Goal: Task Accomplishment & Management: Manage account settings

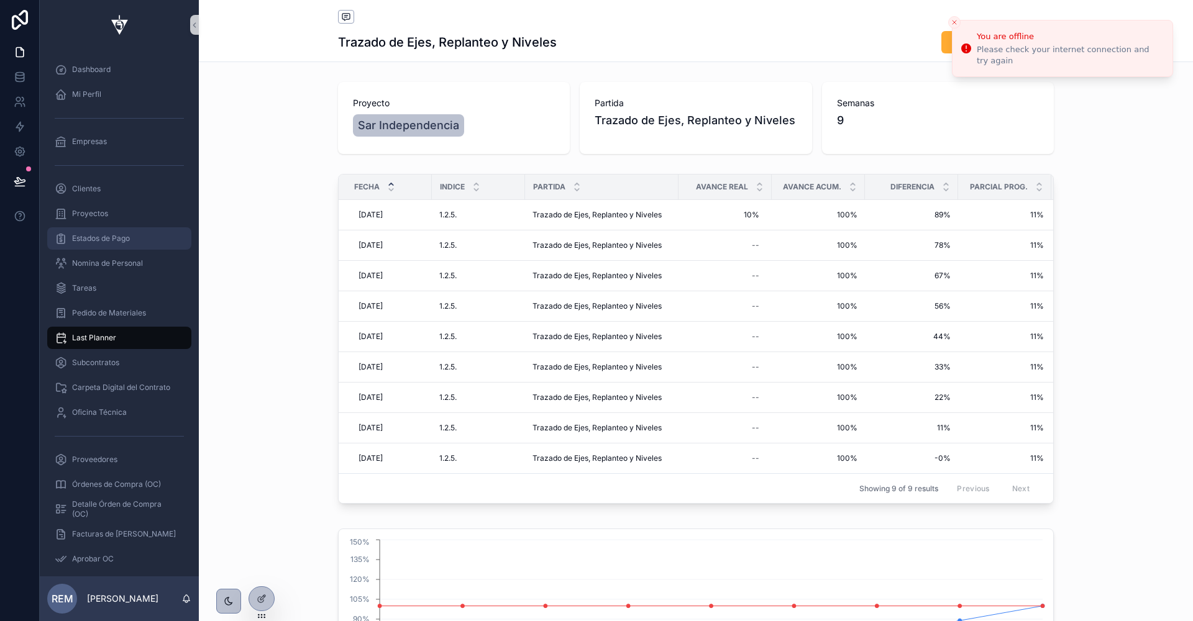
click at [98, 234] on span "Estados de Pago" at bounding box center [101, 239] width 58 height 10
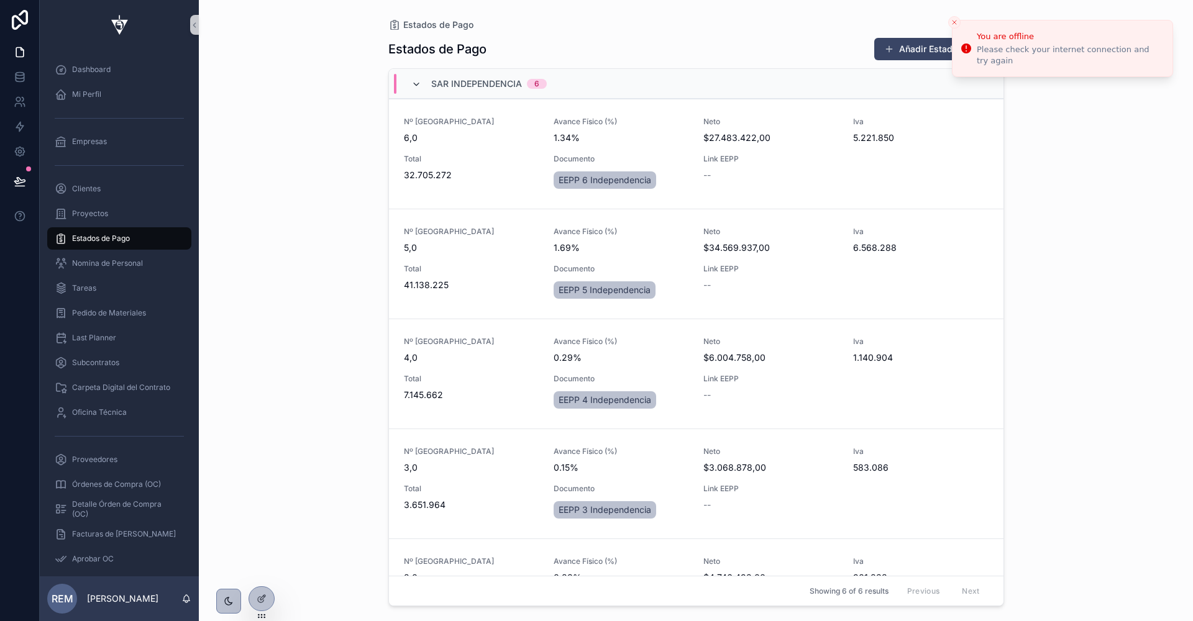
click at [418, 81] on icon "scrollable content" at bounding box center [416, 85] width 10 height 10
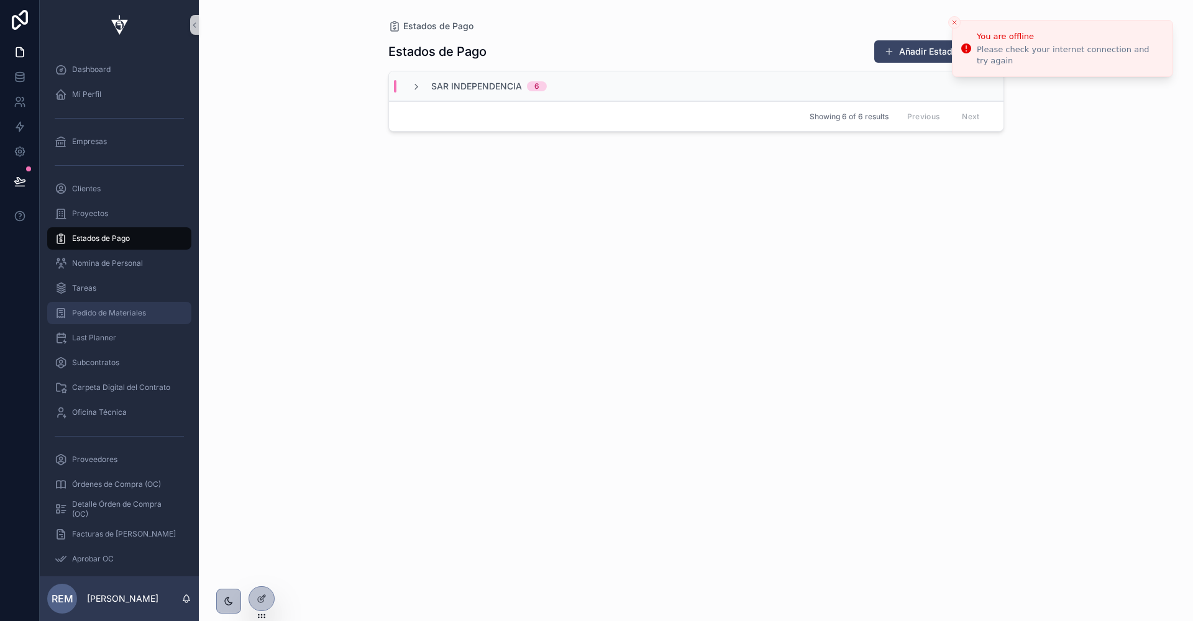
click at [108, 309] on span "Pedido de Materiales" at bounding box center [109, 313] width 74 height 10
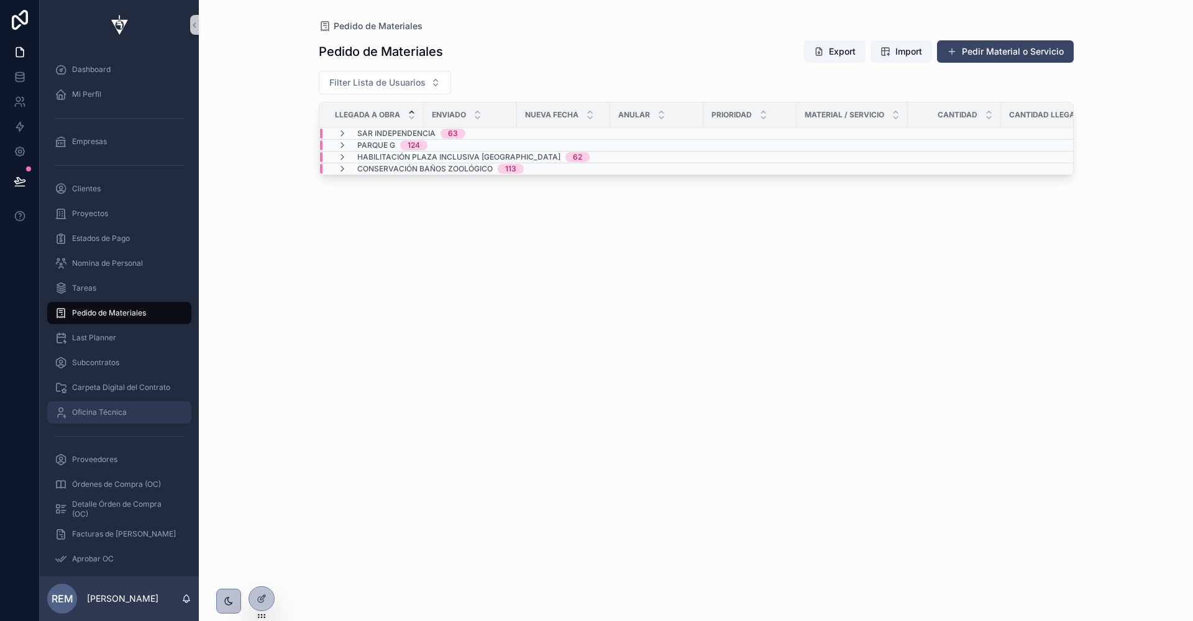
click at [104, 408] on span "Oficina Técnica" at bounding box center [99, 413] width 55 height 10
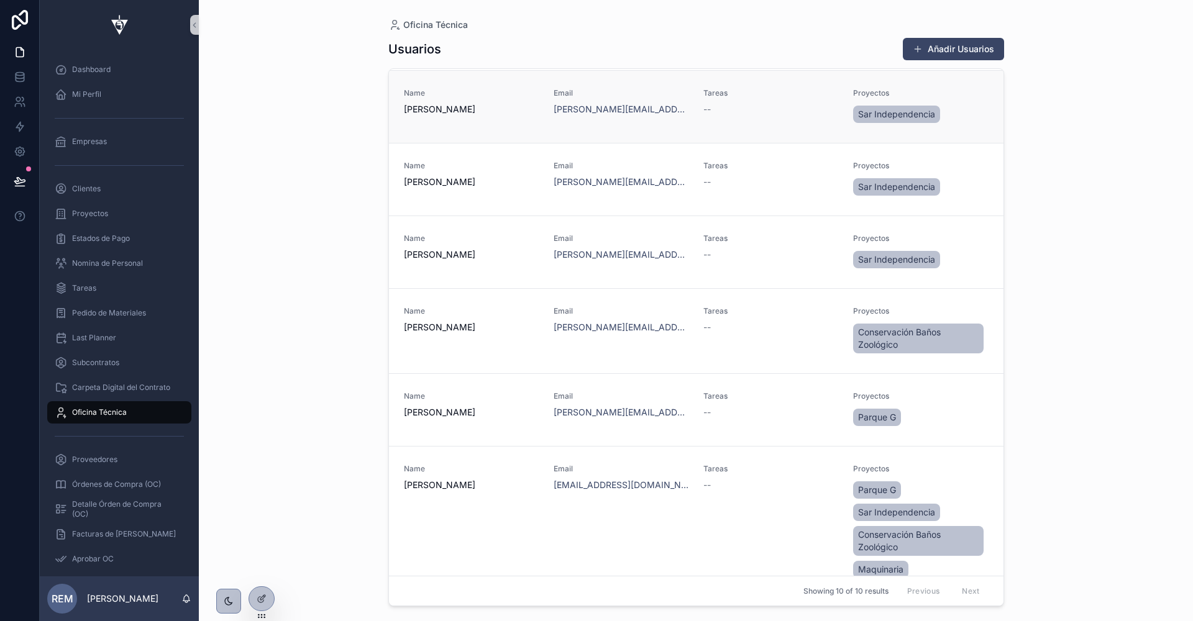
scroll to position [218, 0]
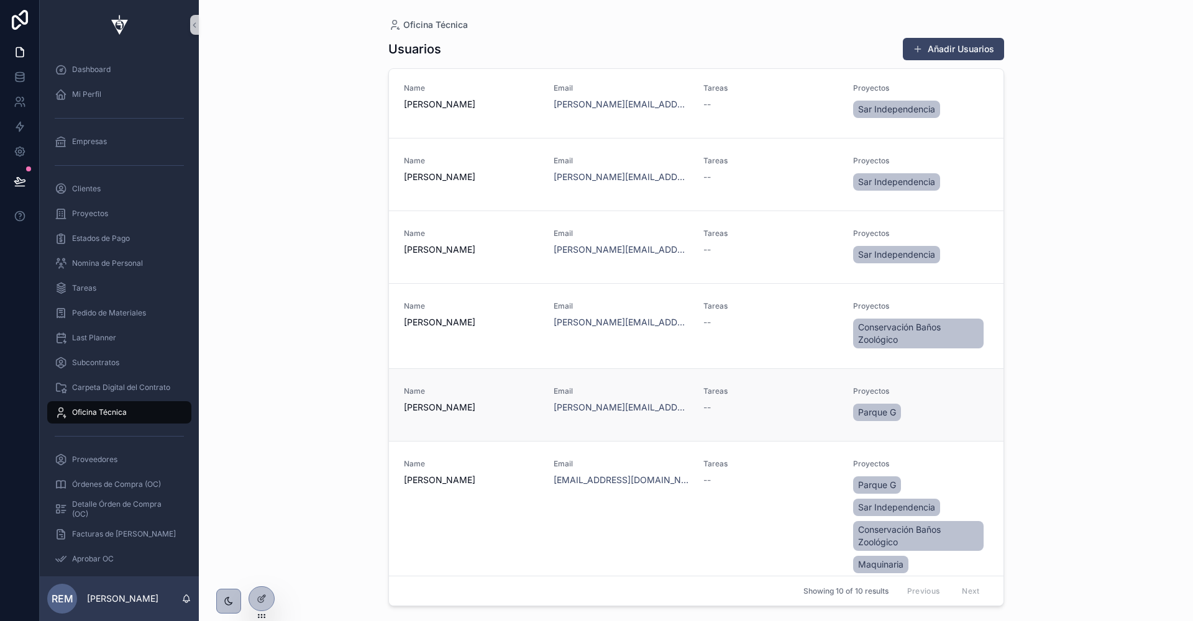
click at [432, 404] on span "Mary Kassar" at bounding box center [471, 407] width 135 height 12
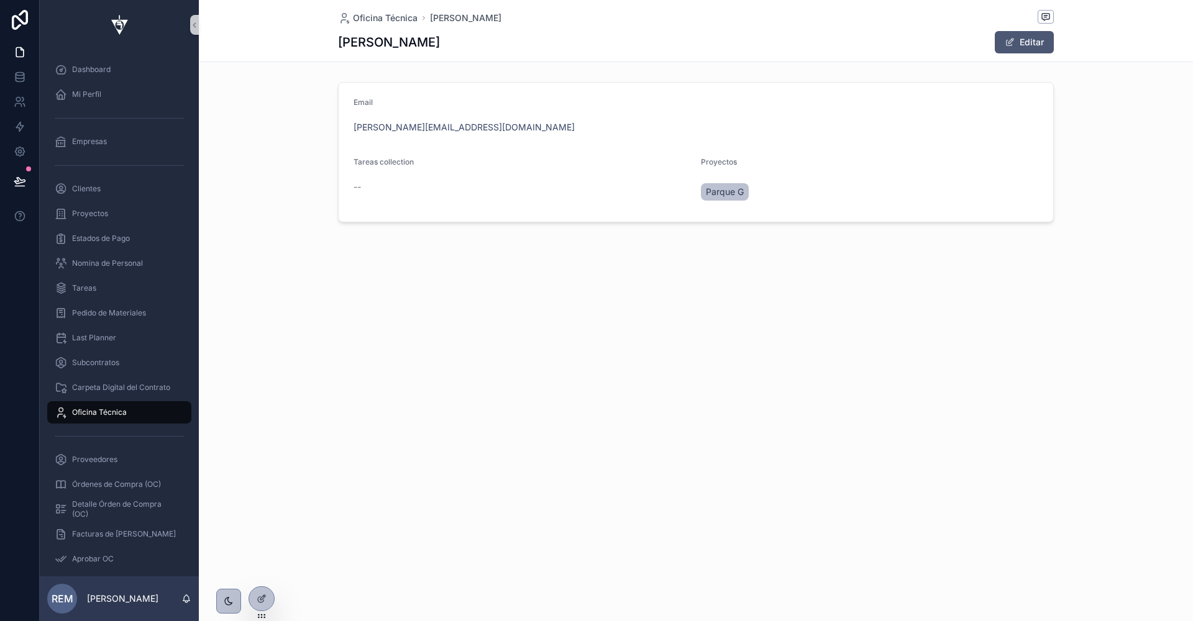
click at [1010, 43] on span "scrollable content" at bounding box center [1010, 42] width 10 height 10
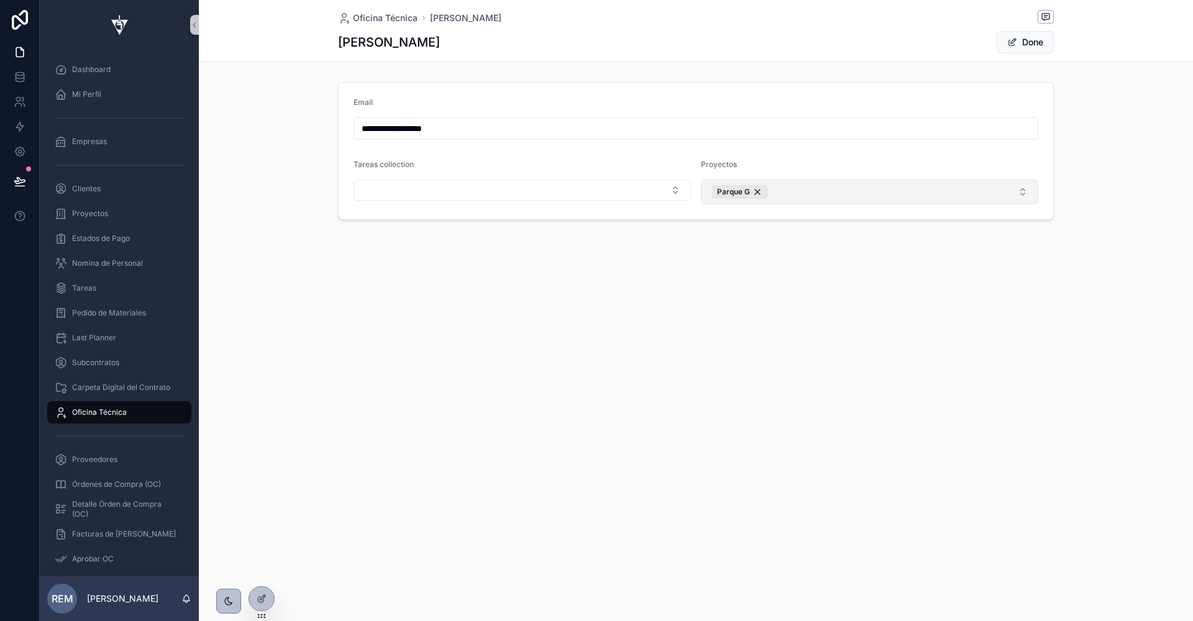
click at [812, 192] on button "Parque G" at bounding box center [869, 192] width 337 height 25
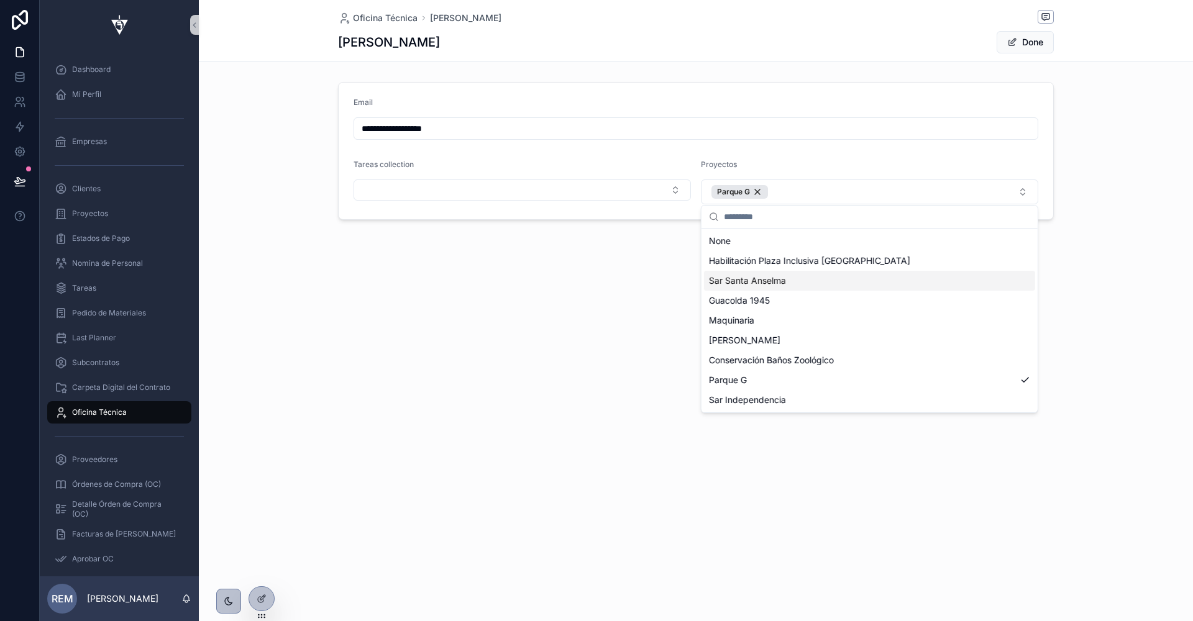
click at [799, 278] on div "Sar Santa Anselma" at bounding box center [869, 281] width 331 height 20
click at [531, 300] on div "**********" at bounding box center [696, 152] width 994 height 304
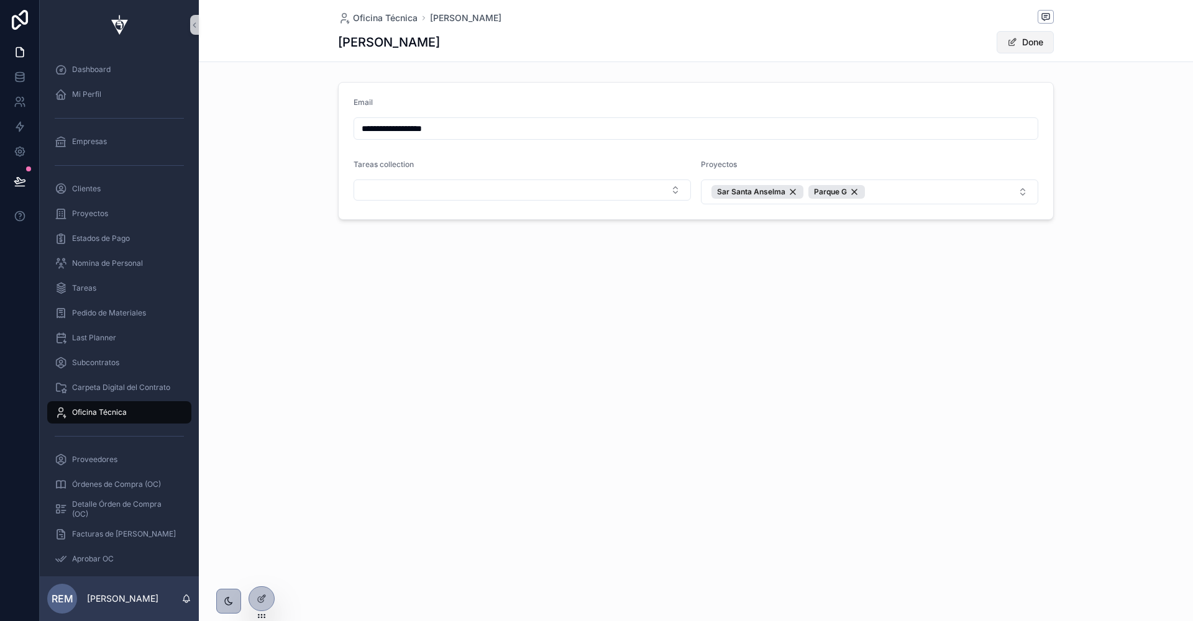
click at [1024, 48] on button "Done" at bounding box center [1025, 42] width 57 height 22
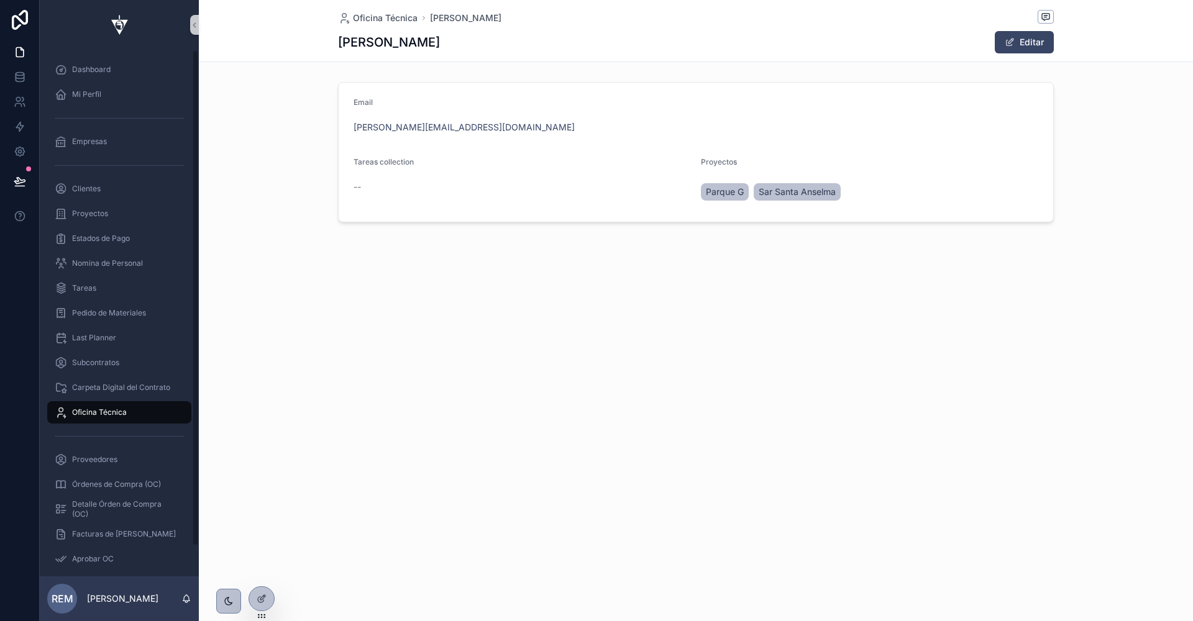
click at [120, 410] on span "Oficina Técnica" at bounding box center [99, 413] width 55 height 10
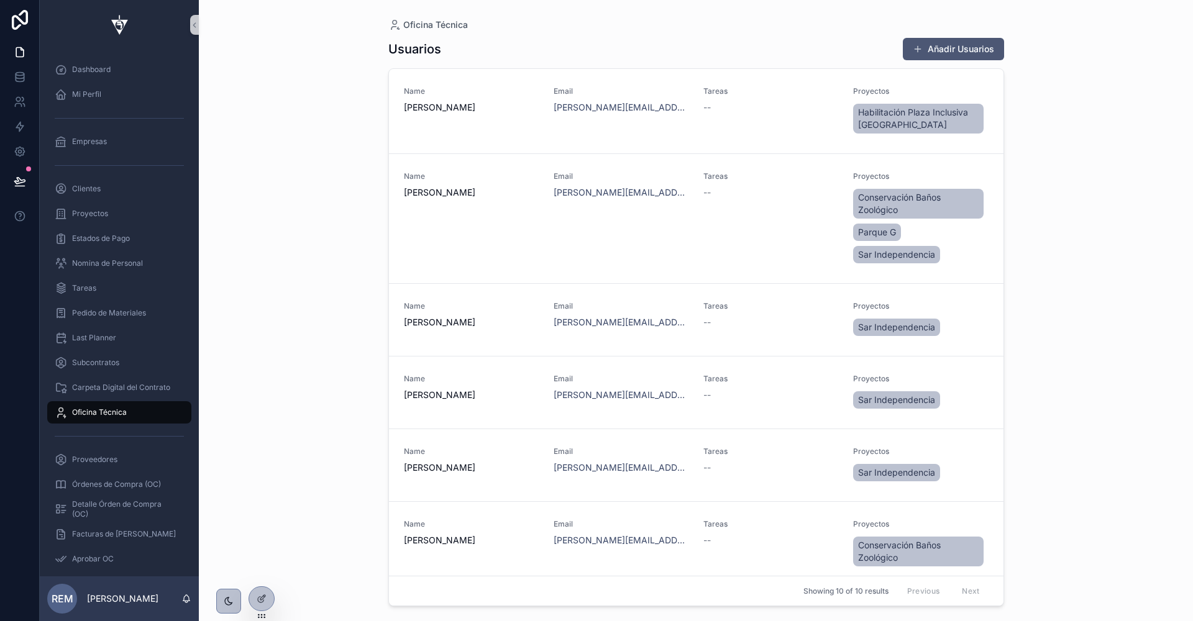
click at [946, 41] on button "Añadir Usuarios" at bounding box center [953, 49] width 101 height 22
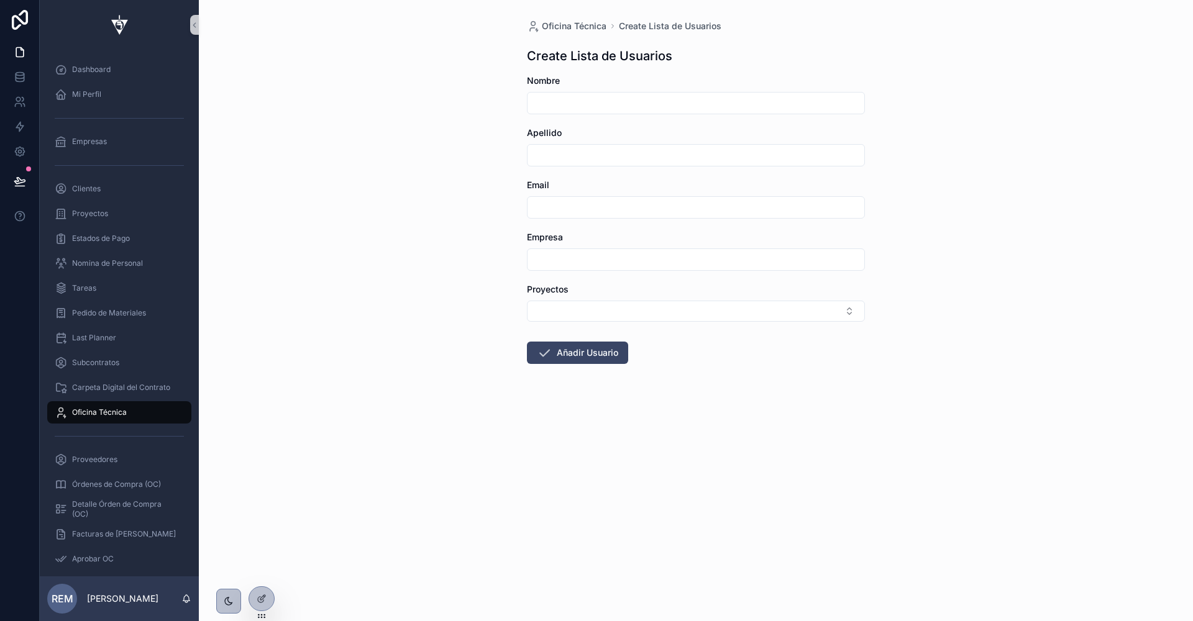
click at [541, 109] on input "scrollable content" at bounding box center [695, 102] width 337 height 17
type input "*********"
click at [547, 209] on input "scrollable content" at bounding box center [695, 207] width 337 height 17
type input "**********"
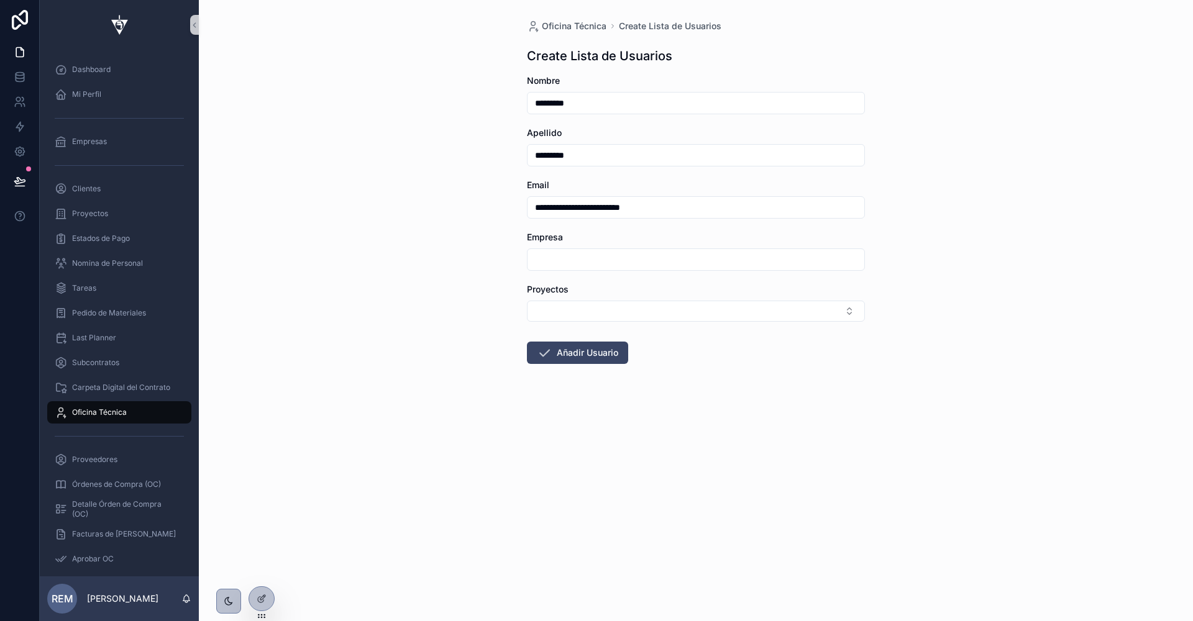
click at [547, 260] on input "scrollable content" at bounding box center [695, 259] width 337 height 17
type input "*******"
click at [542, 319] on button "Select Button" at bounding box center [696, 311] width 338 height 21
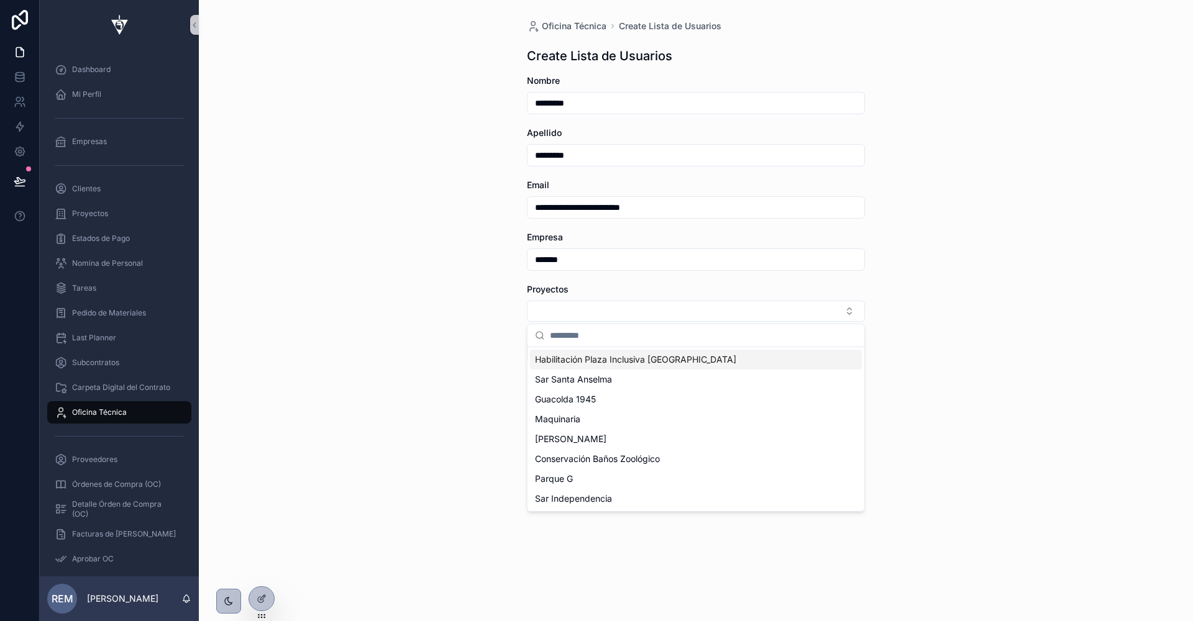
click at [566, 362] on span "Habilitación Plaza Inclusiva Parque Peñalolen" at bounding box center [635, 360] width 201 height 12
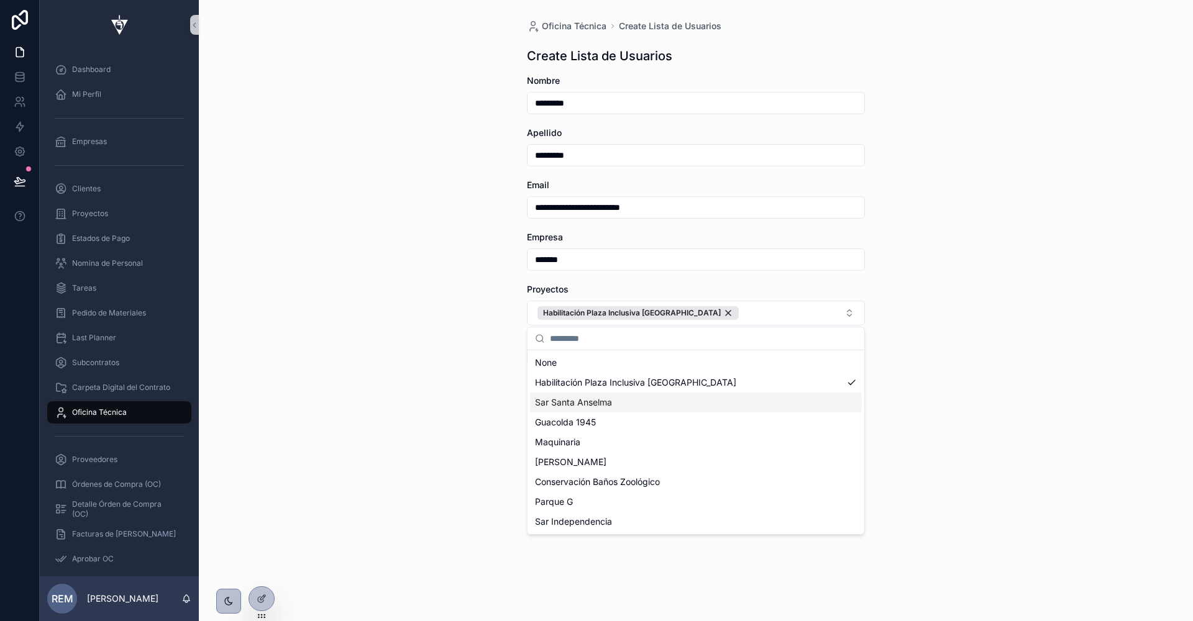
click at [570, 402] on span "Sar Santa Anselma" at bounding box center [573, 402] width 77 height 12
click at [570, 424] on span "Guacolda 1945" at bounding box center [565, 422] width 61 height 12
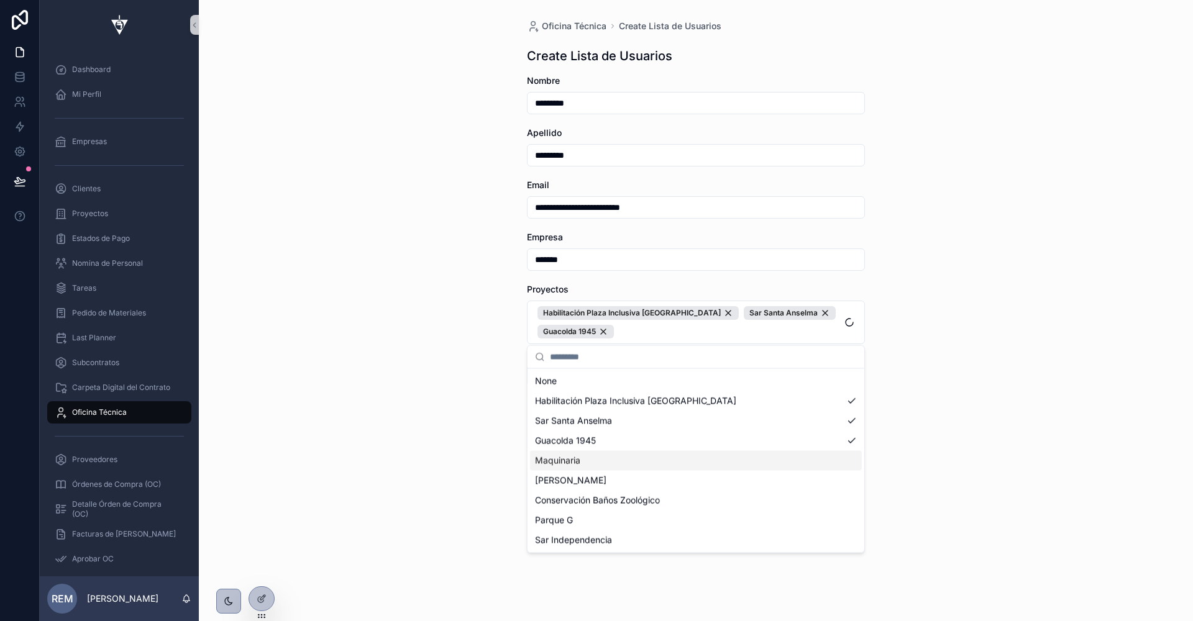
click at [571, 459] on span "Maquinaria" at bounding box center [557, 461] width 45 height 12
click at [571, 484] on span "Espejo de Luna" at bounding box center [570, 481] width 71 height 12
click at [571, 504] on span "Conservación Baños Zoológico" at bounding box center [597, 501] width 125 height 12
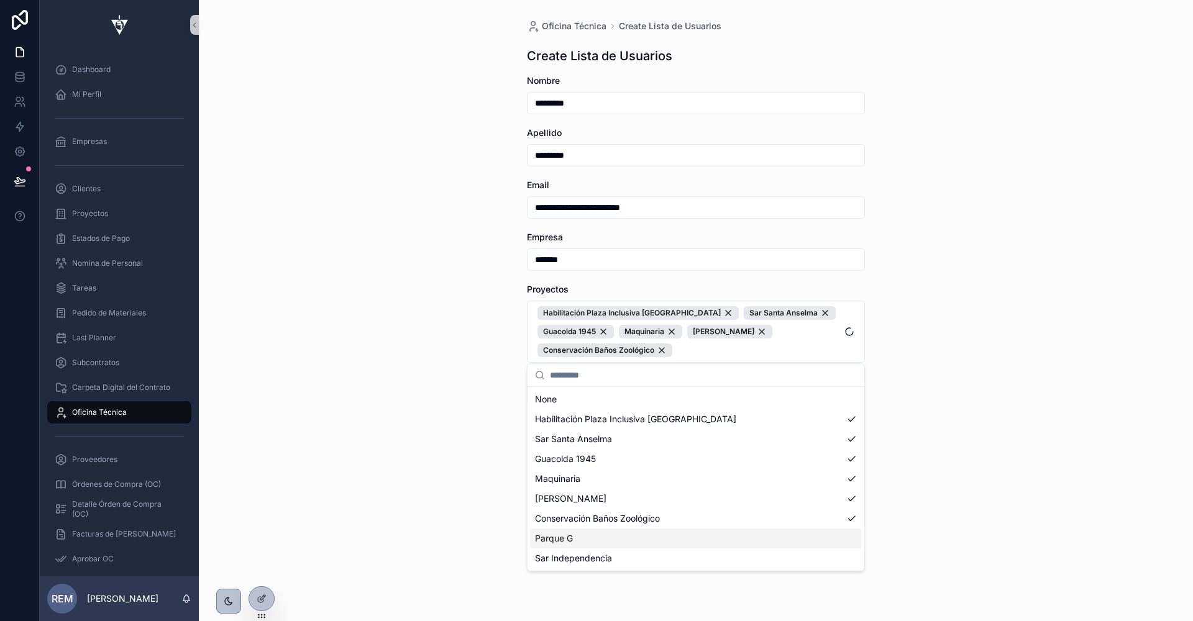
click at [568, 534] on span "Parque G" at bounding box center [554, 538] width 38 height 12
click at [568, 564] on div "Sar Independencia" at bounding box center [696, 559] width 332 height 20
click at [399, 424] on div "**********" at bounding box center [696, 310] width 994 height 621
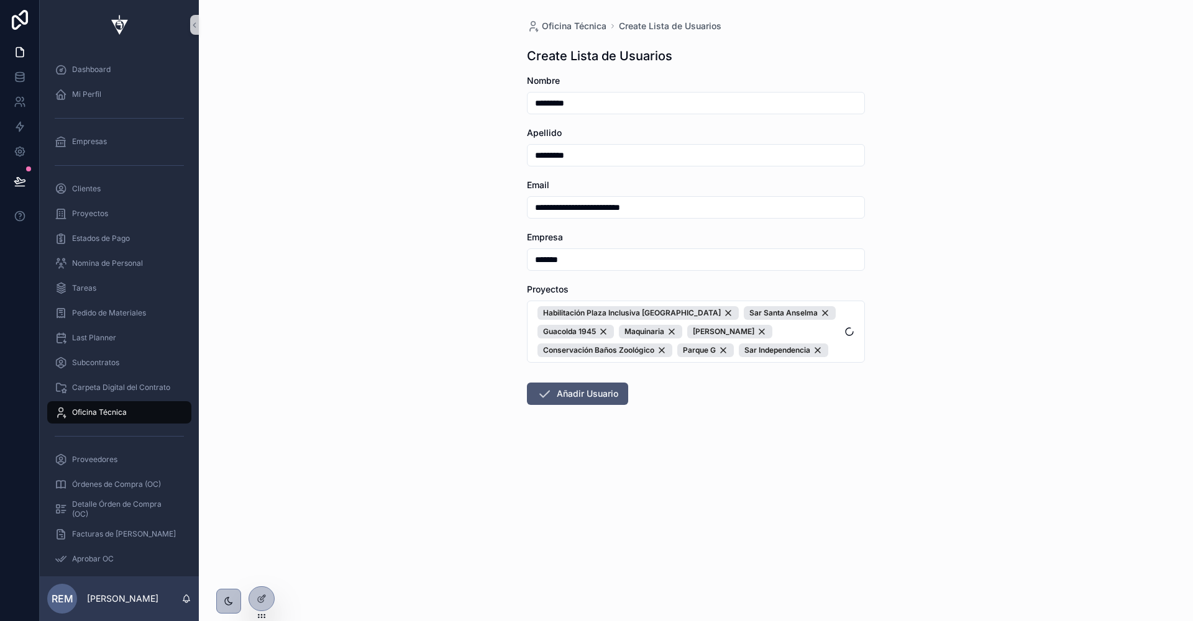
click at [582, 389] on button "Añadir Usuario" at bounding box center [577, 394] width 101 height 22
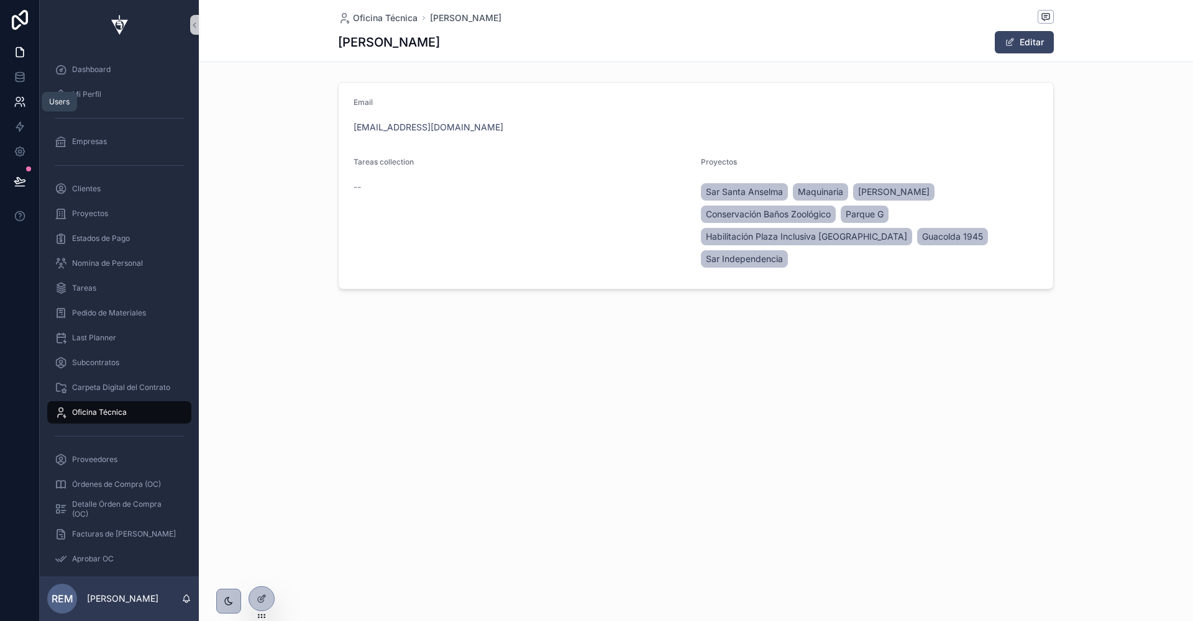
click at [22, 104] on icon at bounding box center [20, 102] width 12 height 12
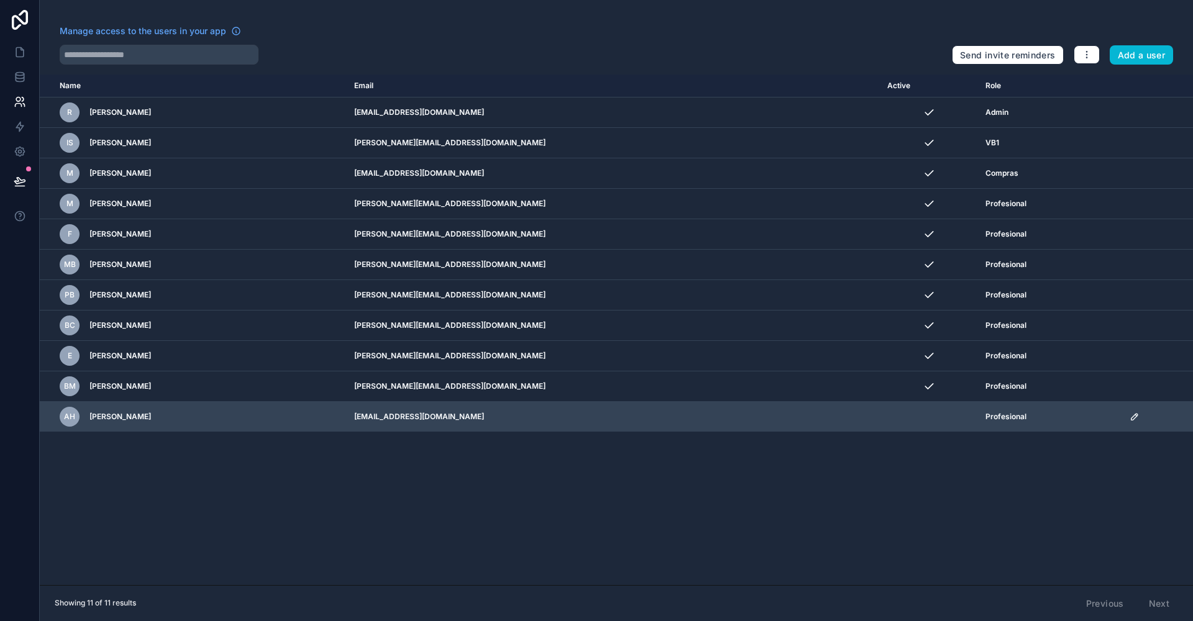
click at [1129, 418] on icon "scrollable content" at bounding box center [1134, 417] width 10 height 10
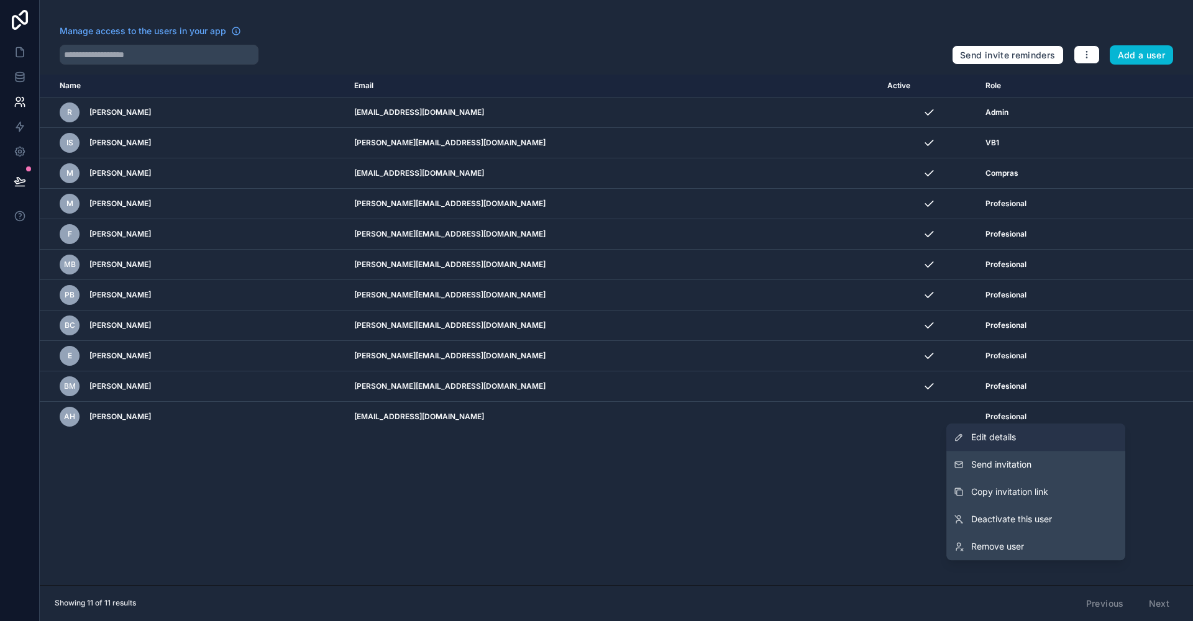
click at [1084, 438] on link "Edit details" at bounding box center [1035, 437] width 179 height 27
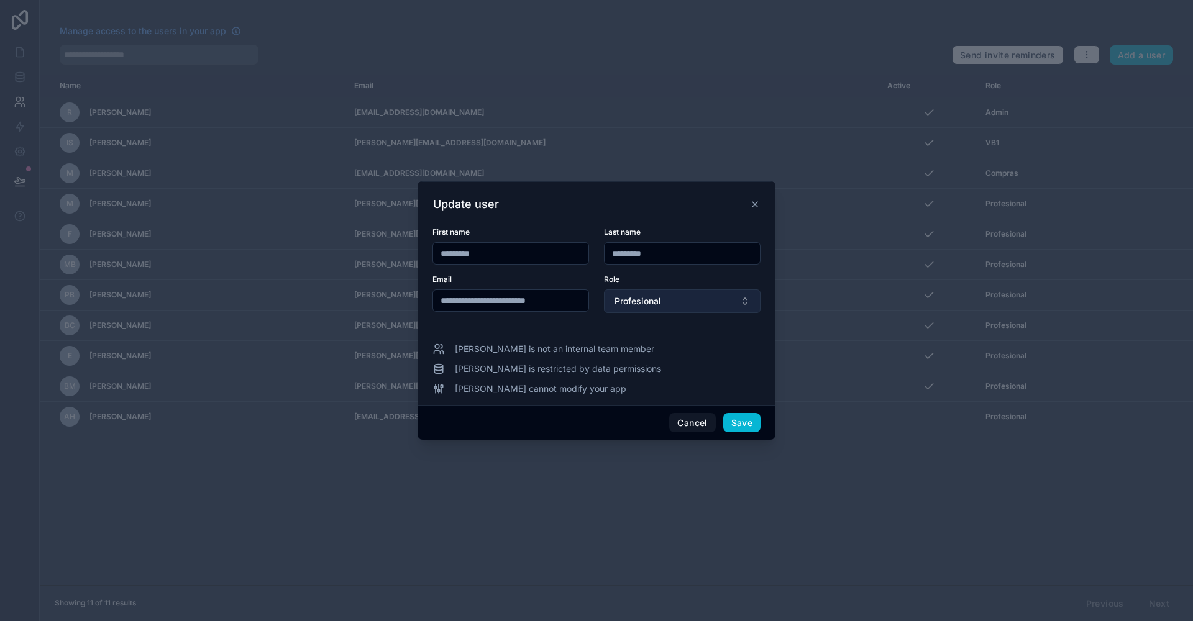
click at [636, 304] on span "Profesional" at bounding box center [637, 301] width 47 height 12
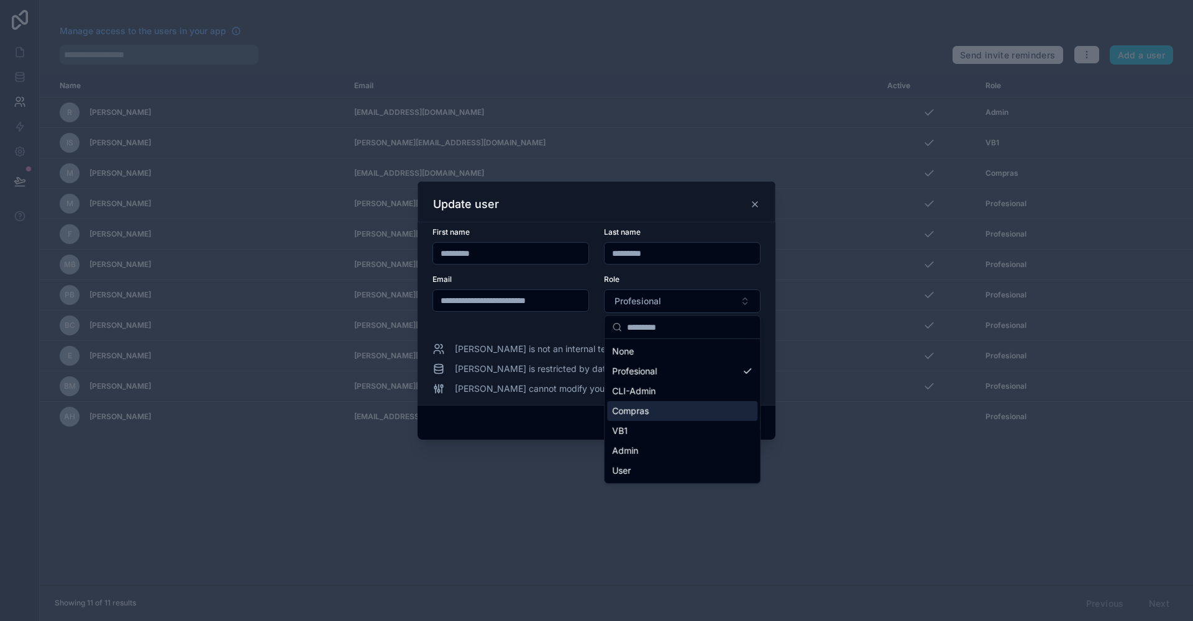
click at [639, 416] on span "Compras" at bounding box center [630, 411] width 37 height 12
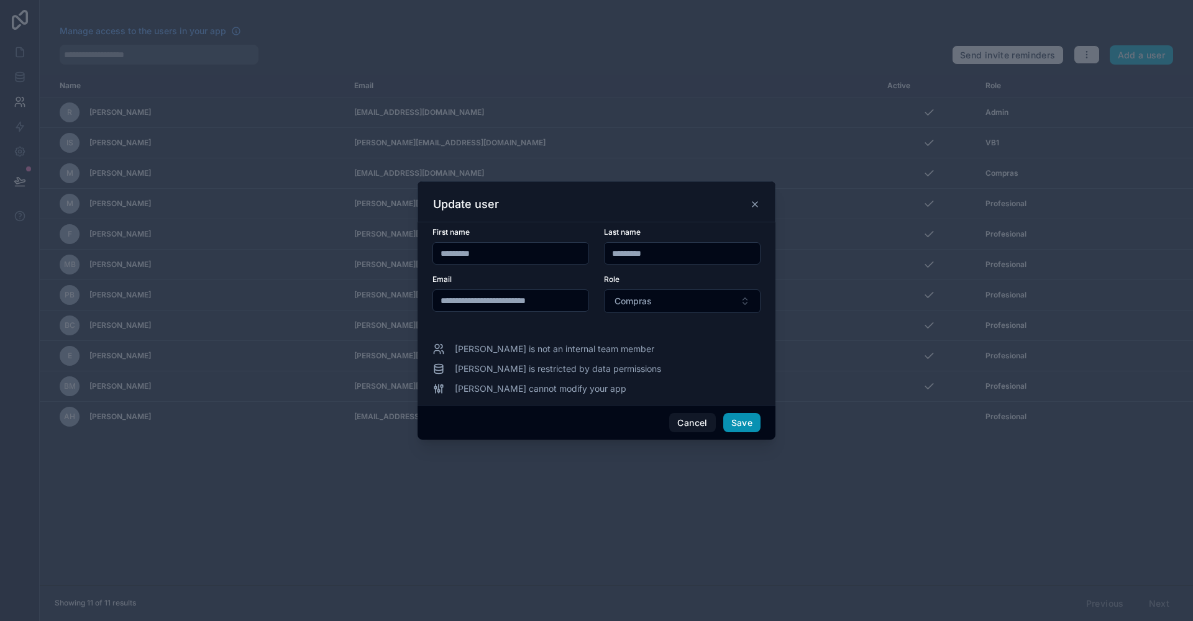
click at [757, 426] on button "Save" at bounding box center [741, 423] width 37 height 20
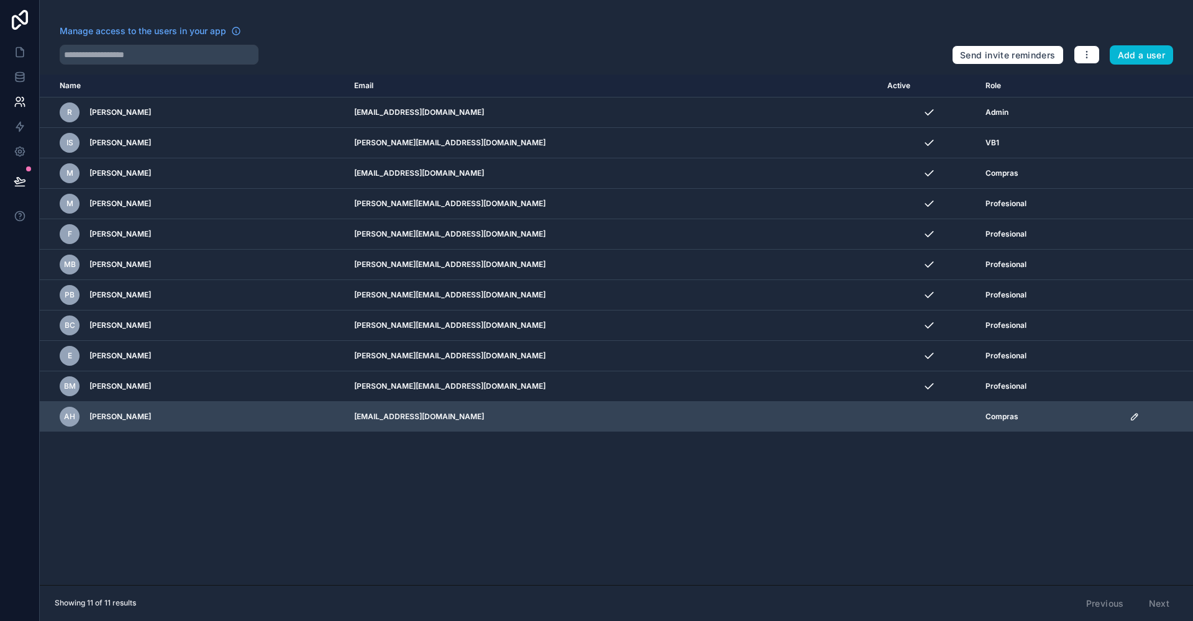
click at [1129, 416] on icon "scrollable content" at bounding box center [1134, 417] width 10 height 10
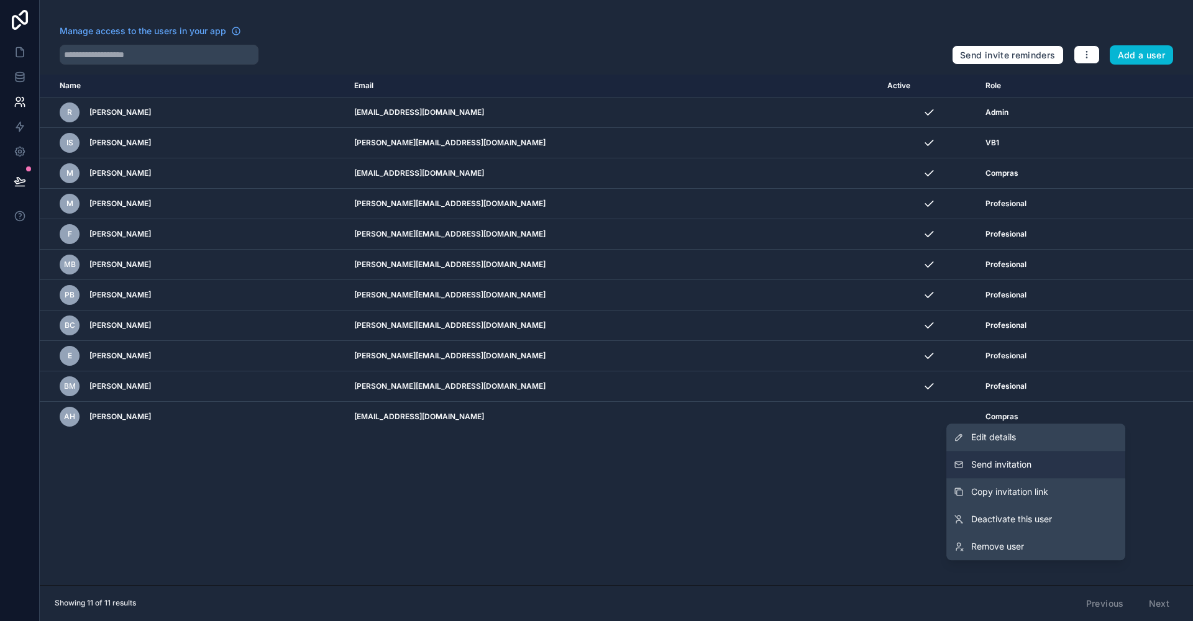
click at [957, 468] on icon at bounding box center [959, 465] width 10 height 10
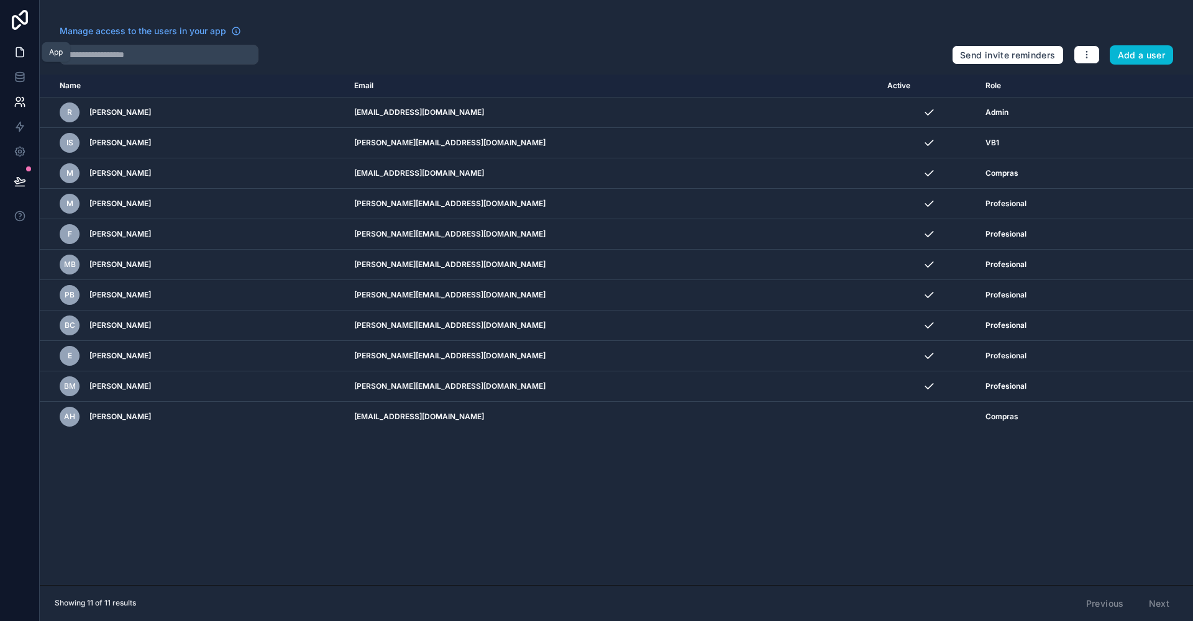
click at [18, 46] on icon at bounding box center [20, 52] width 12 height 12
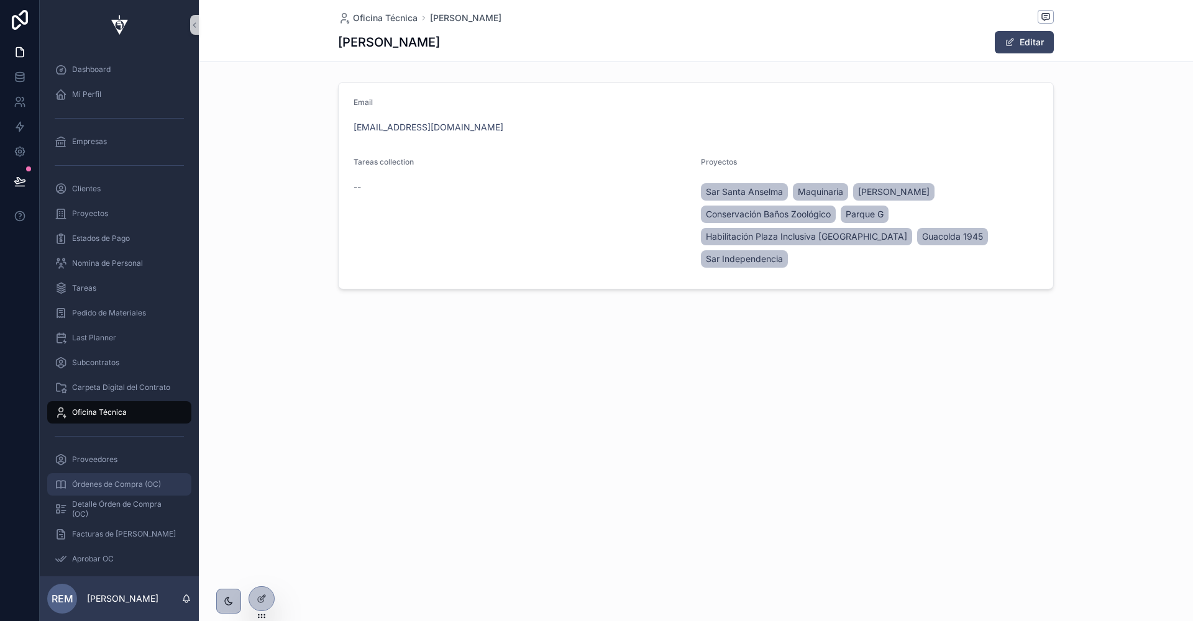
click at [114, 484] on span "Órdenes de Compra (OC)" at bounding box center [116, 485] width 89 height 10
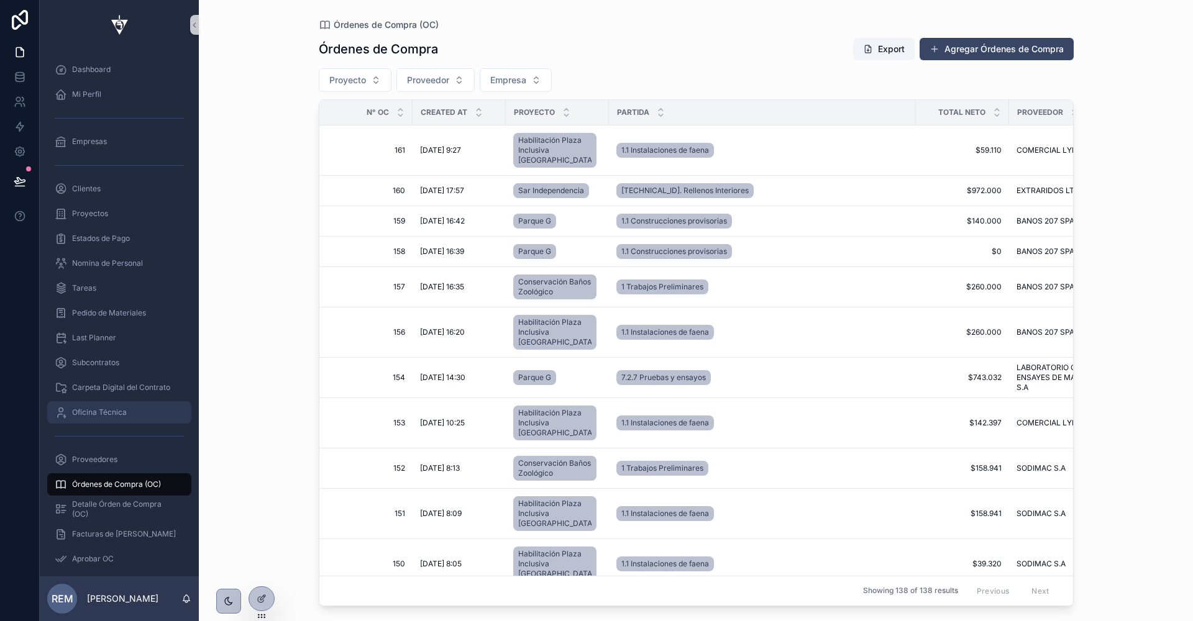
click at [108, 413] on span "Oficina Técnica" at bounding box center [99, 413] width 55 height 10
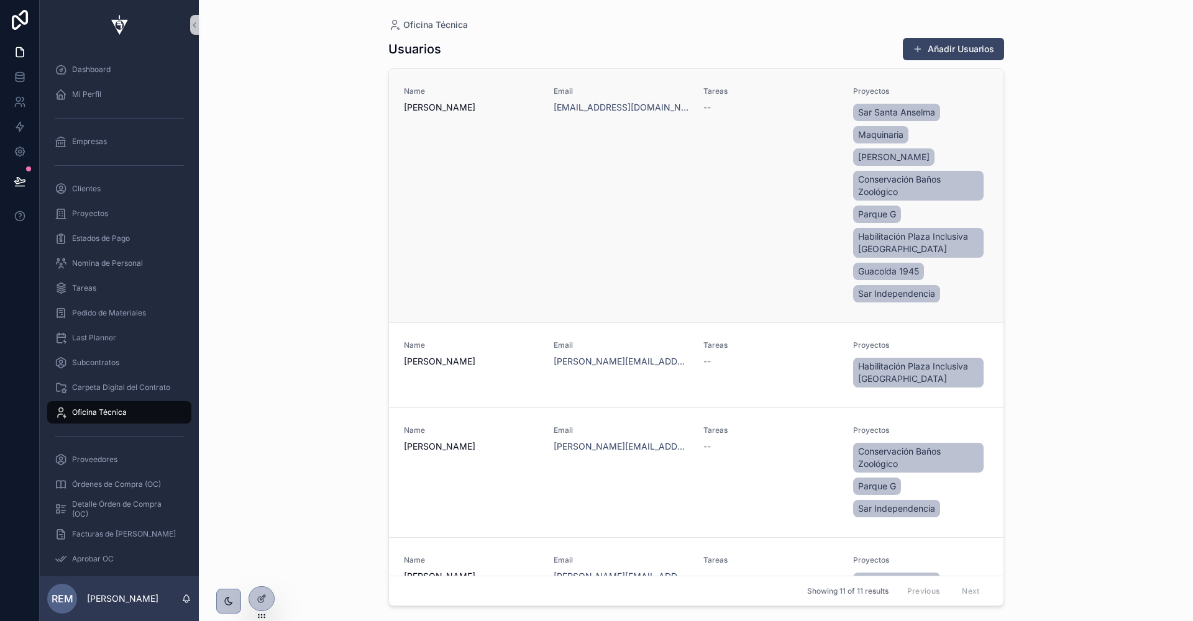
click at [677, 125] on div "Email asistentecompras@roessan.cl" at bounding box center [621, 195] width 135 height 219
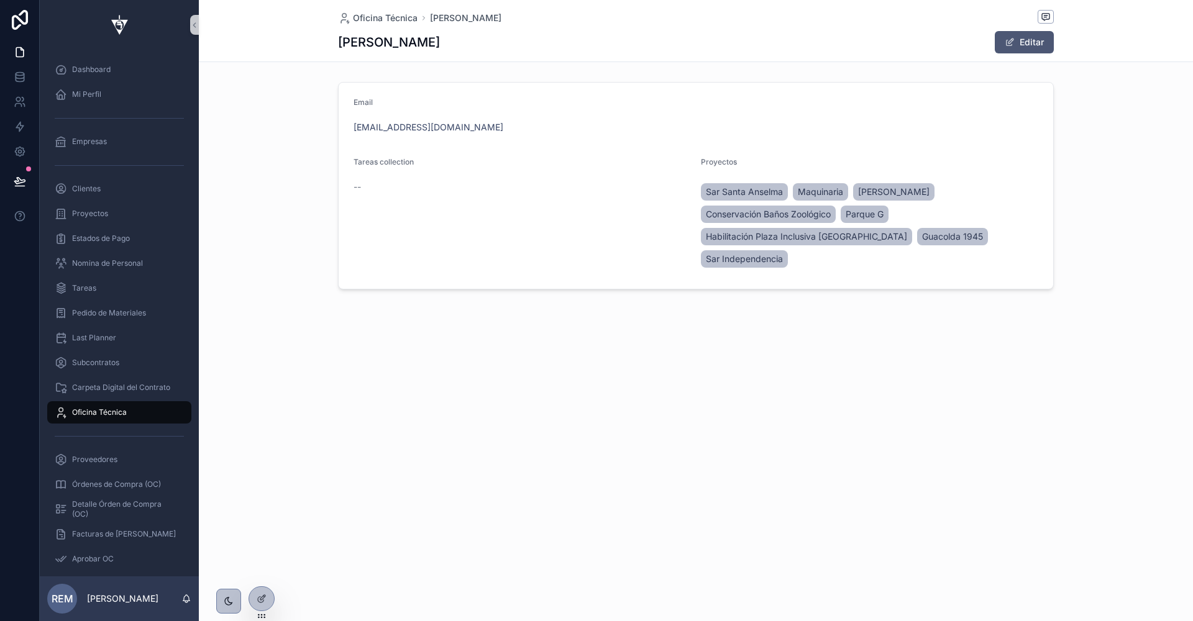
click at [1021, 39] on button "Editar" at bounding box center [1024, 42] width 59 height 22
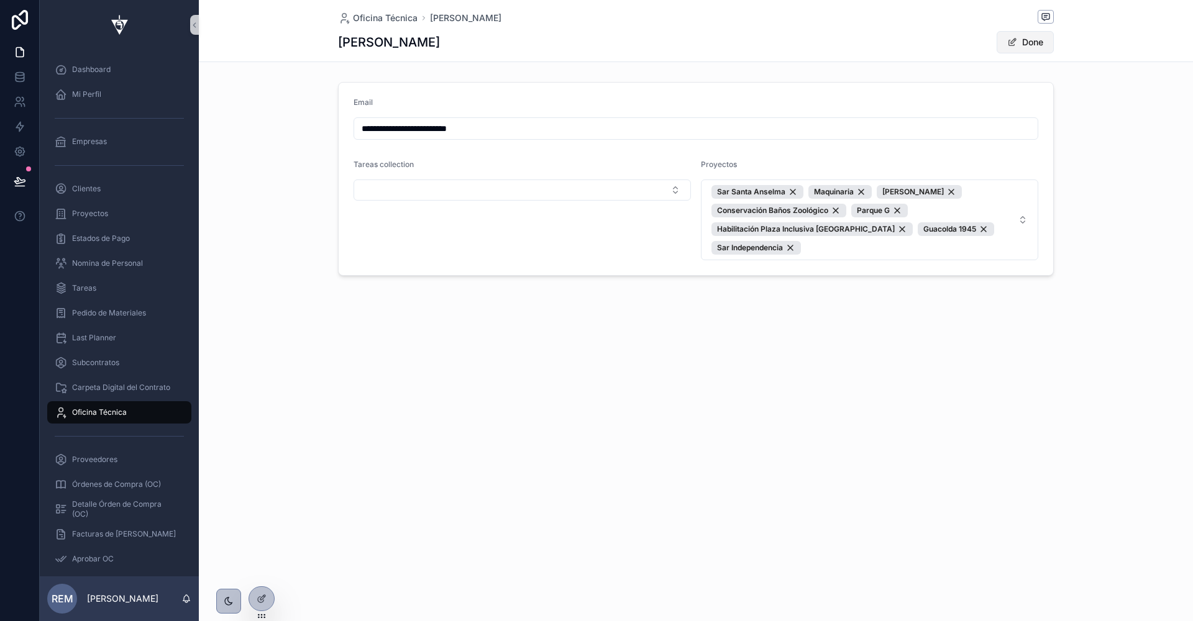
click at [1015, 37] on span "scrollable content" at bounding box center [1012, 42] width 10 height 10
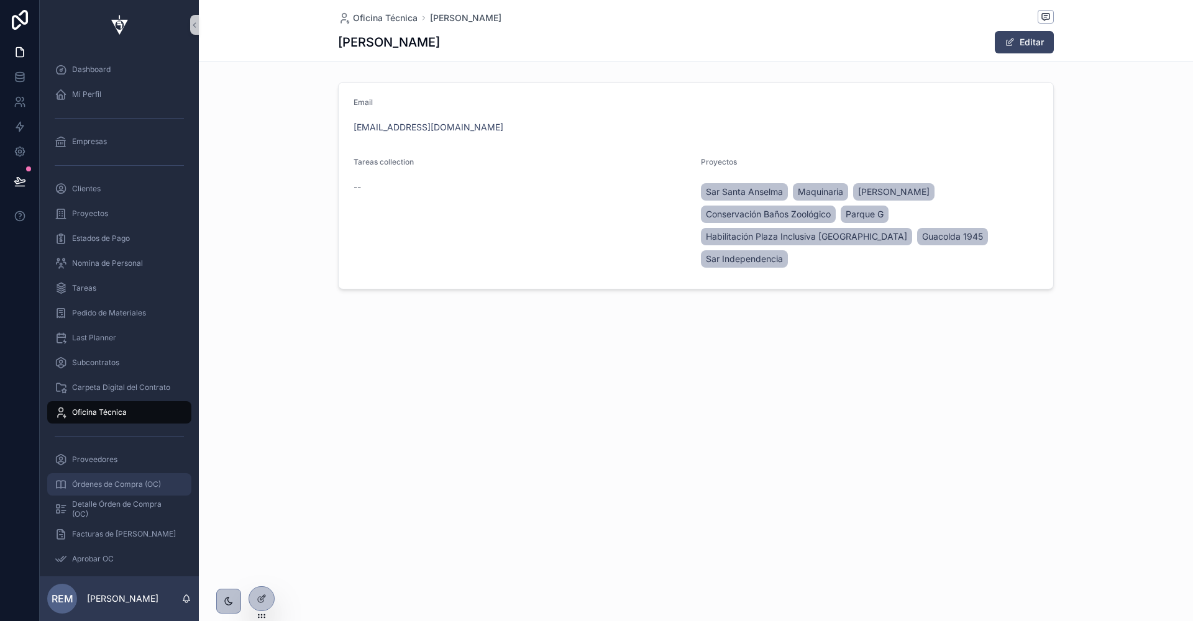
click at [100, 485] on span "Órdenes de Compra (OC)" at bounding box center [116, 485] width 89 height 10
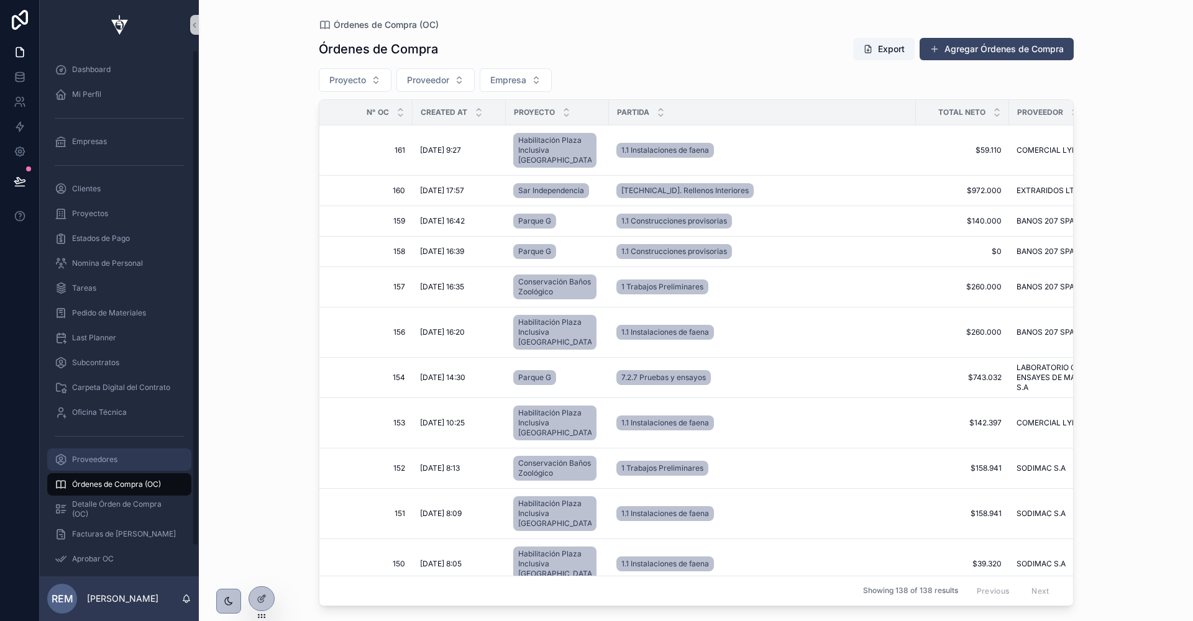
scroll to position [32, 0]
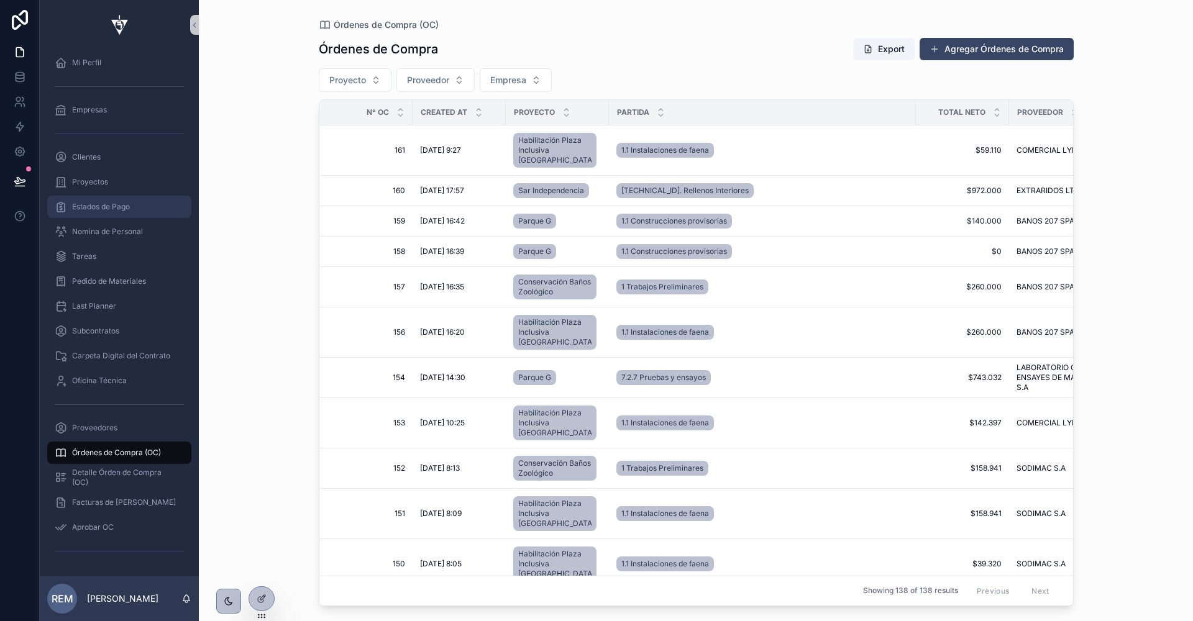
click at [94, 202] on span "Estados de Pago" at bounding box center [101, 207] width 58 height 10
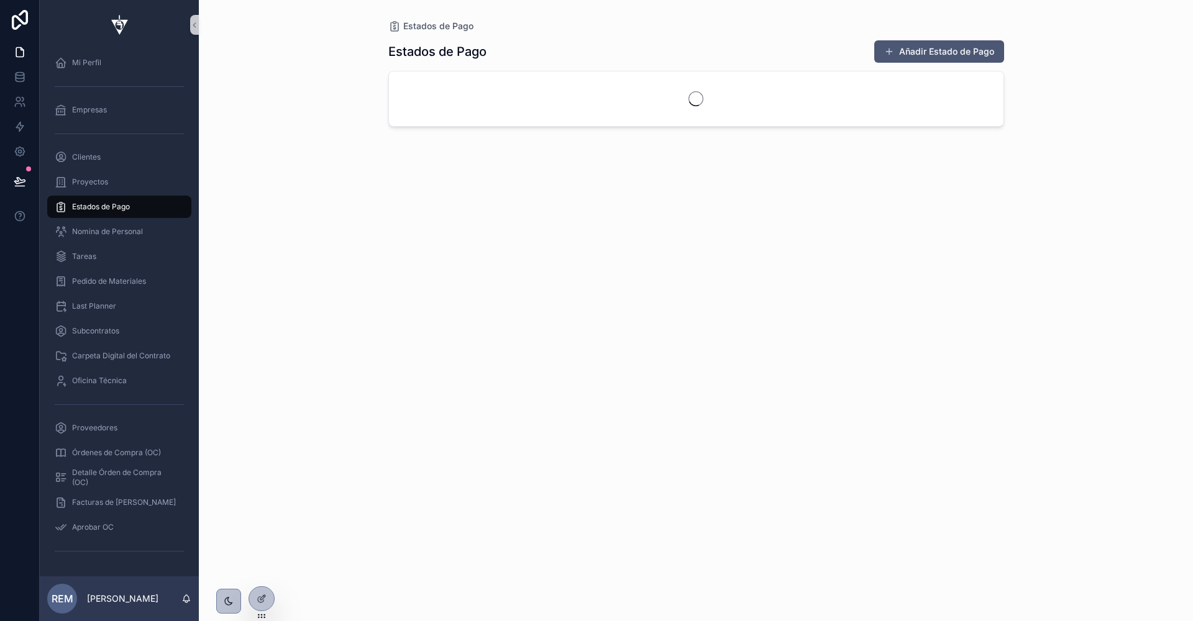
click at [924, 46] on button "Añadir Estado de Pago" at bounding box center [939, 51] width 130 height 22
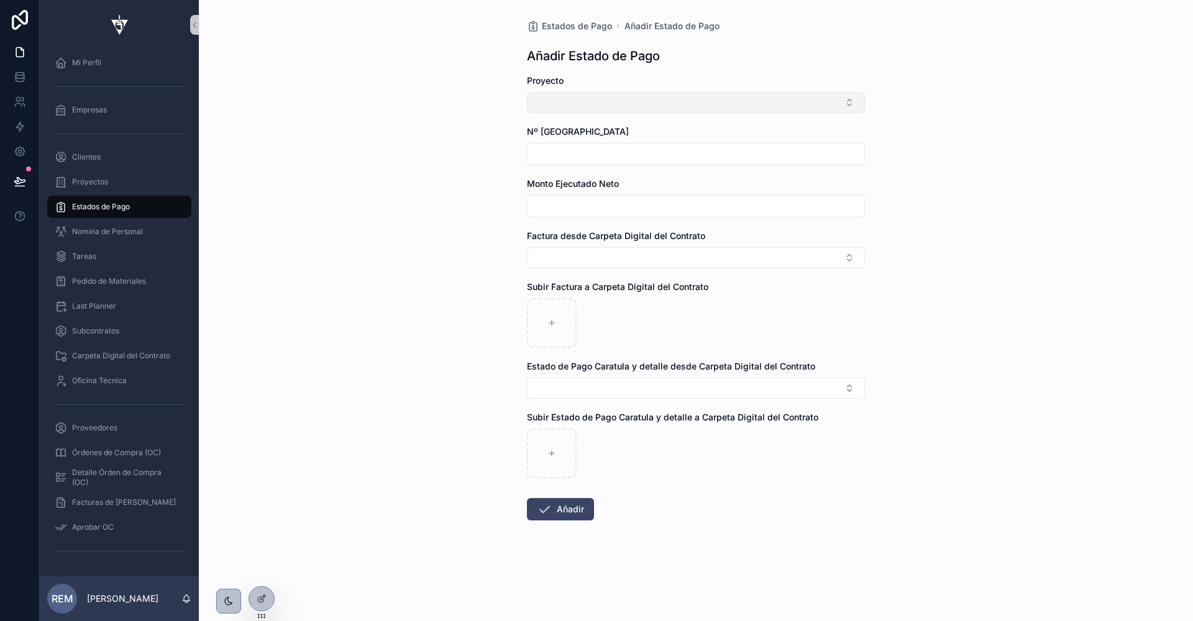
click at [602, 106] on button "Select Button" at bounding box center [696, 102] width 338 height 21
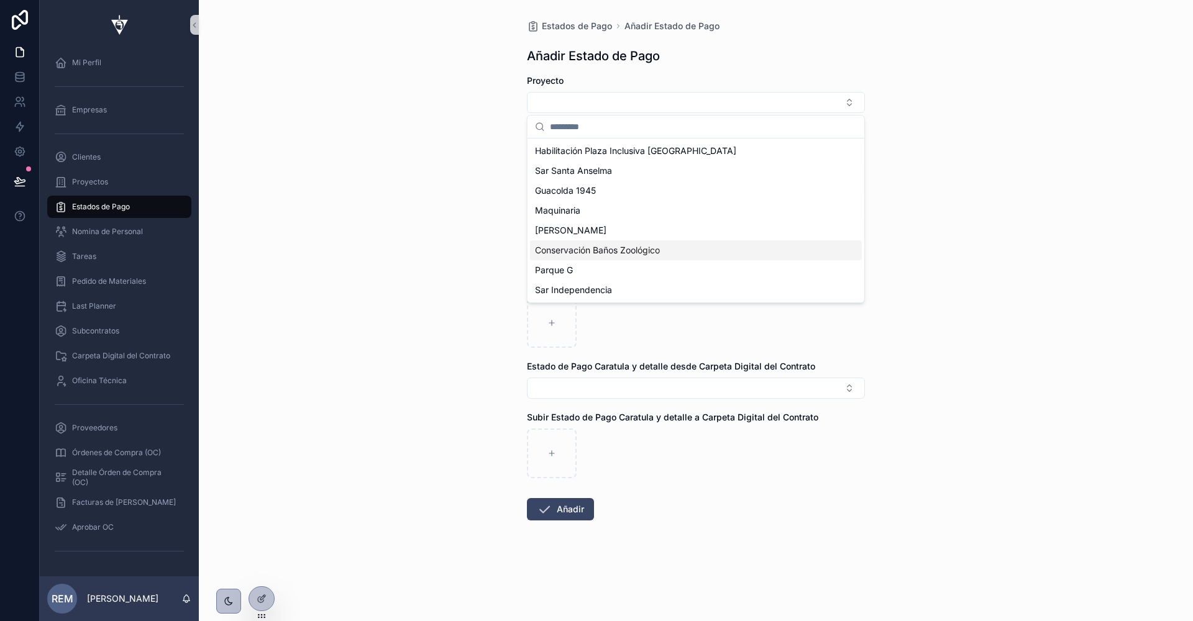
click at [614, 248] on span "Conservación Baños Zoológico" at bounding box center [597, 250] width 125 height 12
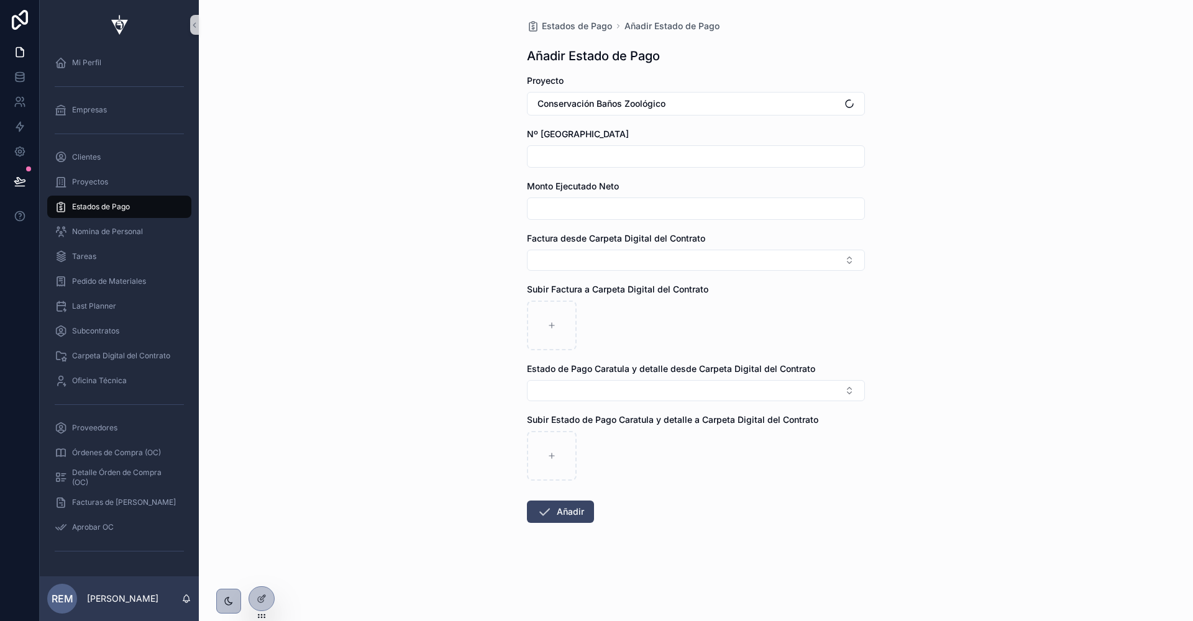
click at [559, 152] on input "scrollable content" at bounding box center [695, 156] width 337 height 17
type input "***"
click at [609, 210] on input "scrollable content" at bounding box center [695, 208] width 337 height 17
paste input "**********"
click at [601, 209] on input "**********" at bounding box center [695, 208] width 337 height 17
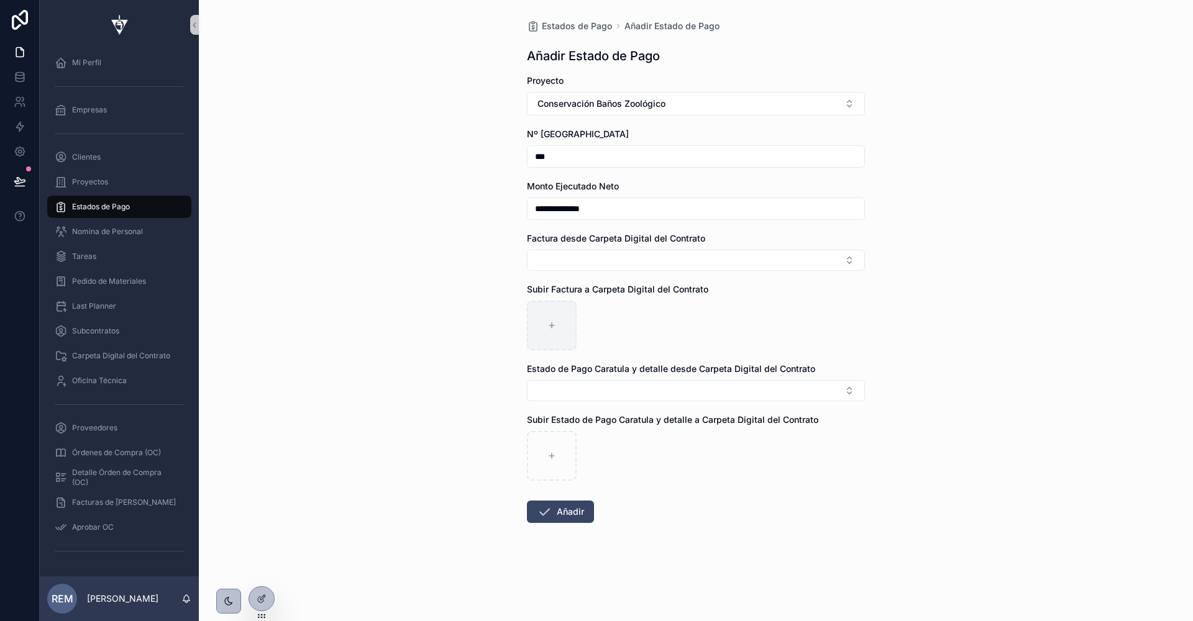
type input "**********"
click at [550, 322] on icon "scrollable content" at bounding box center [551, 325] width 9 height 9
type input "**********"
click at [565, 509] on button "Añadir" at bounding box center [560, 512] width 67 height 22
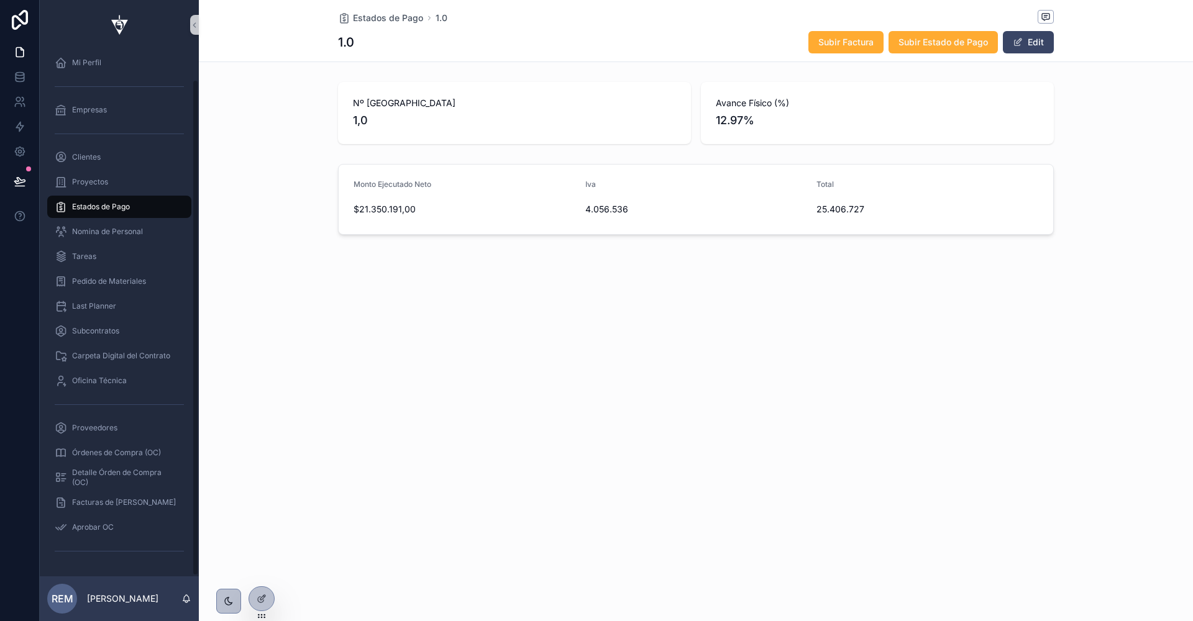
click at [89, 208] on span "Estados de Pago" at bounding box center [101, 207] width 58 height 10
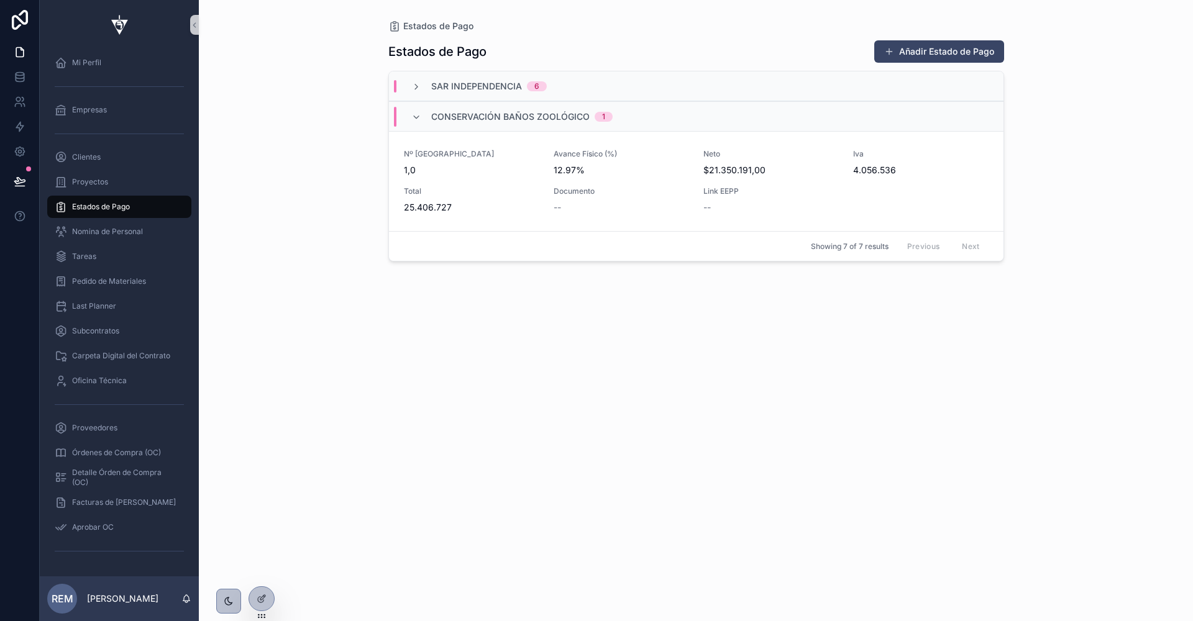
click at [93, 208] on span "Estados de Pago" at bounding box center [101, 207] width 58 height 10
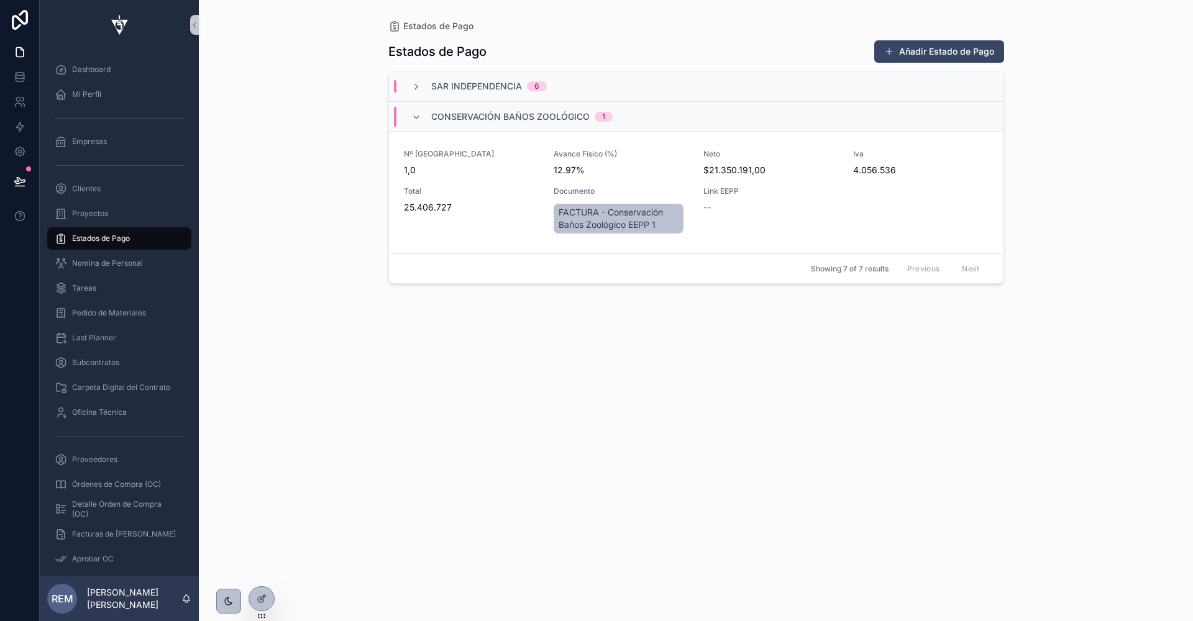
click at [445, 94] on div "Sar Independencia 6" at bounding box center [696, 86] width 614 height 30
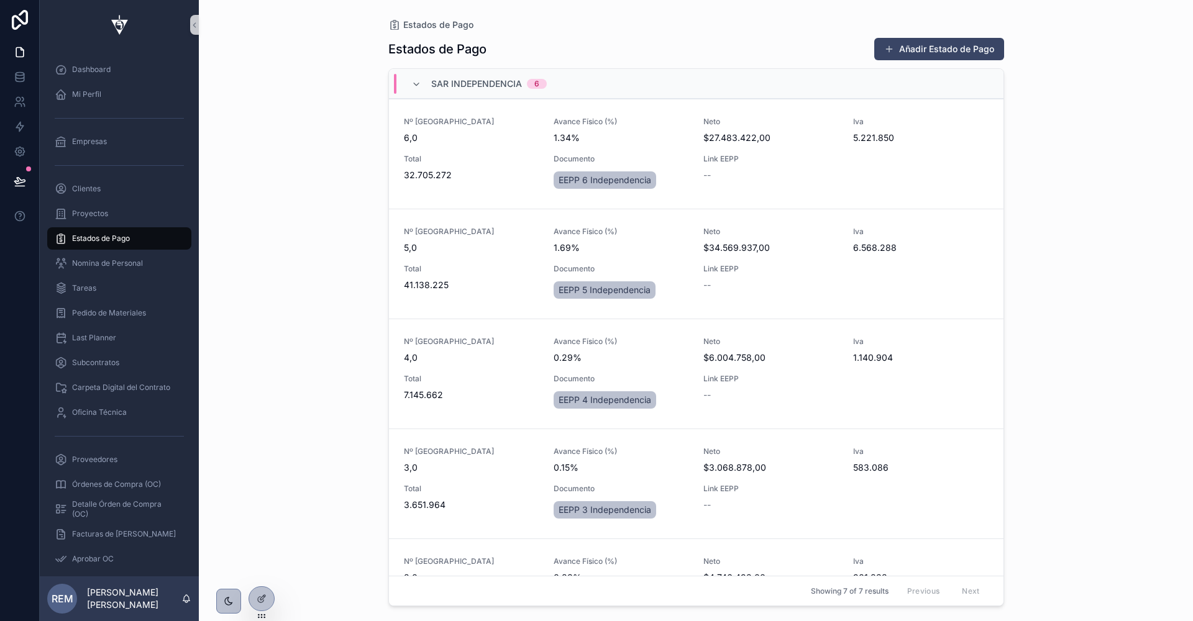
click at [403, 74] on div "Sar Independencia 6" at bounding box center [478, 84] width 165 height 20
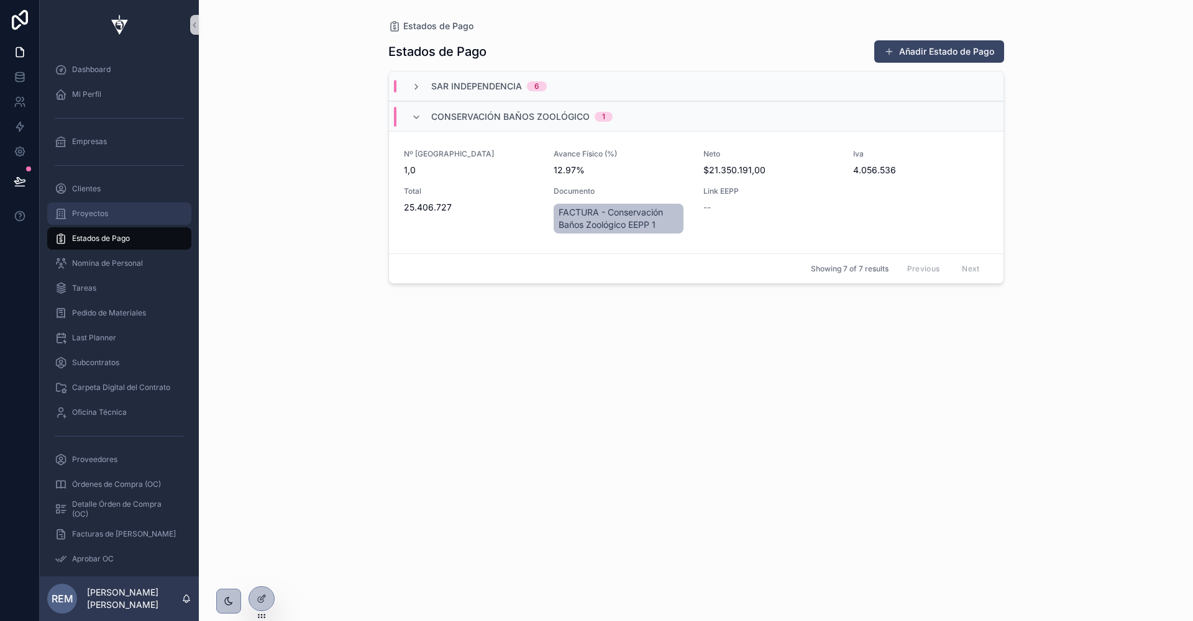
click at [84, 207] on div "Proyectos" at bounding box center [119, 214] width 129 height 20
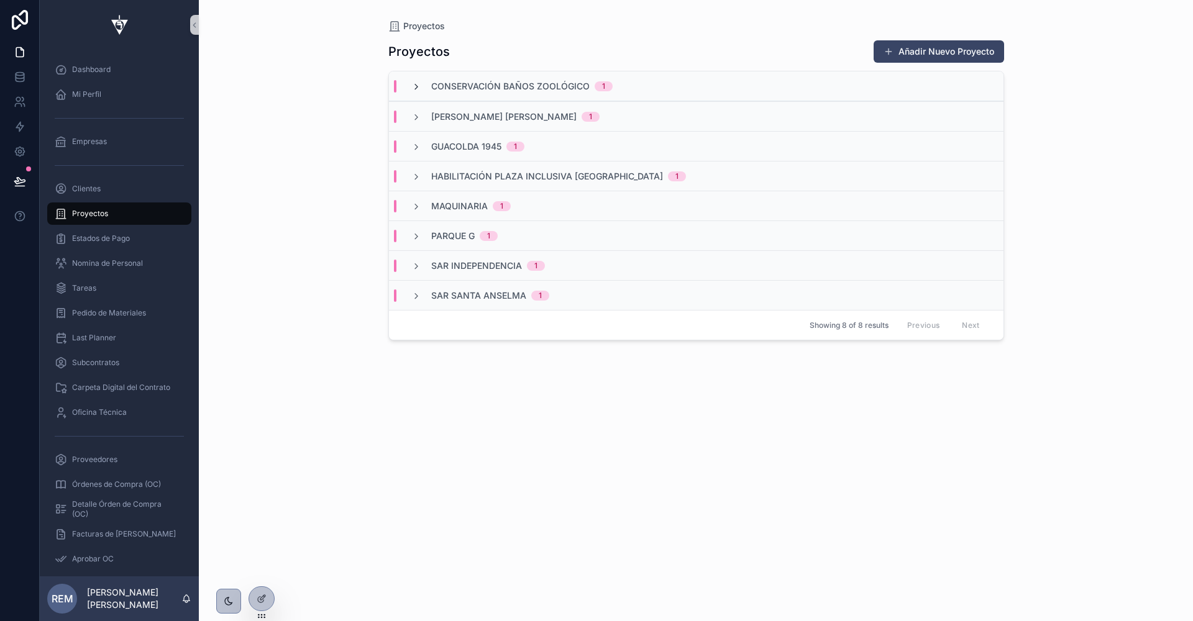
click at [415, 86] on icon "scrollable content" at bounding box center [416, 87] width 10 height 10
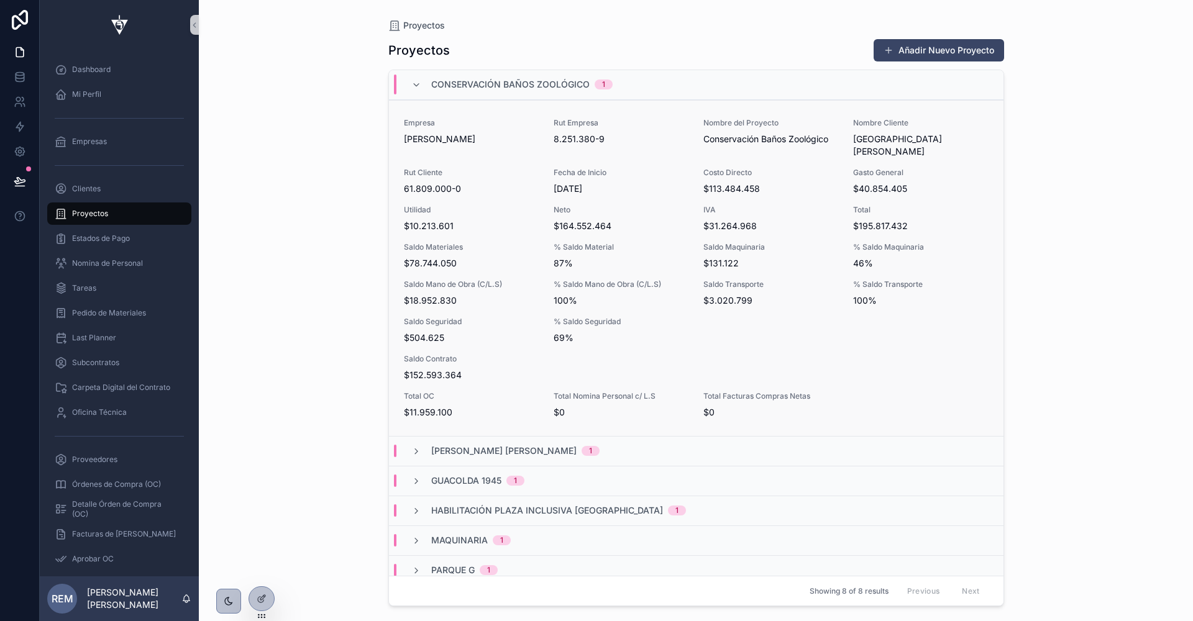
click at [451, 143] on span "Rodolfo Espina Santander" at bounding box center [471, 139] width 135 height 12
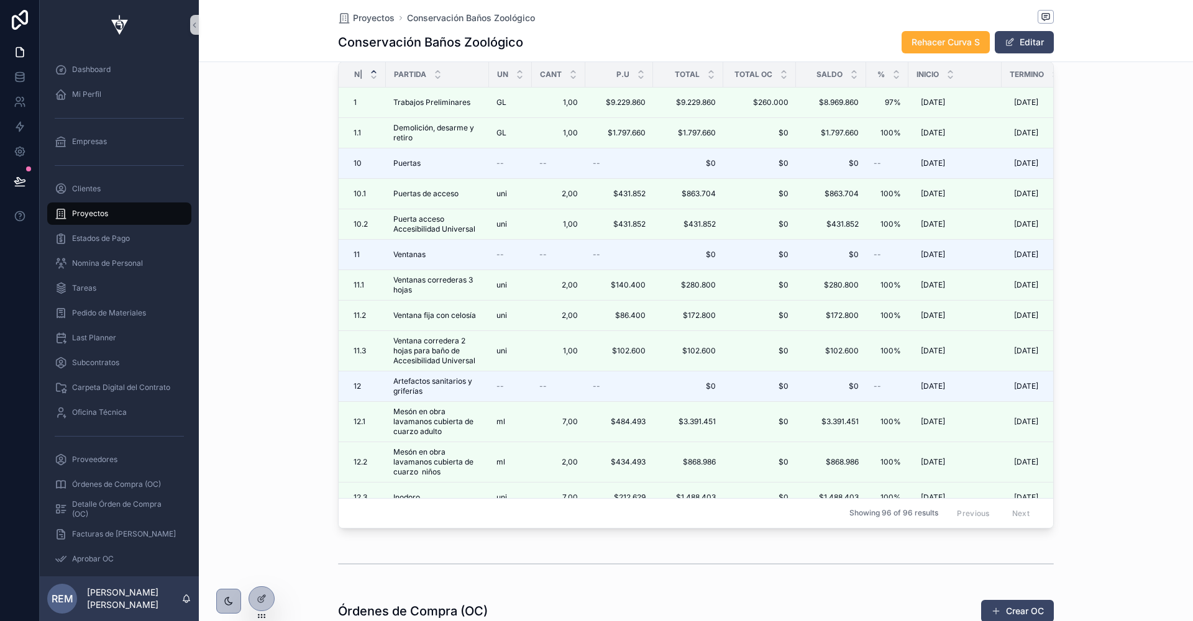
scroll to position [1753, 0]
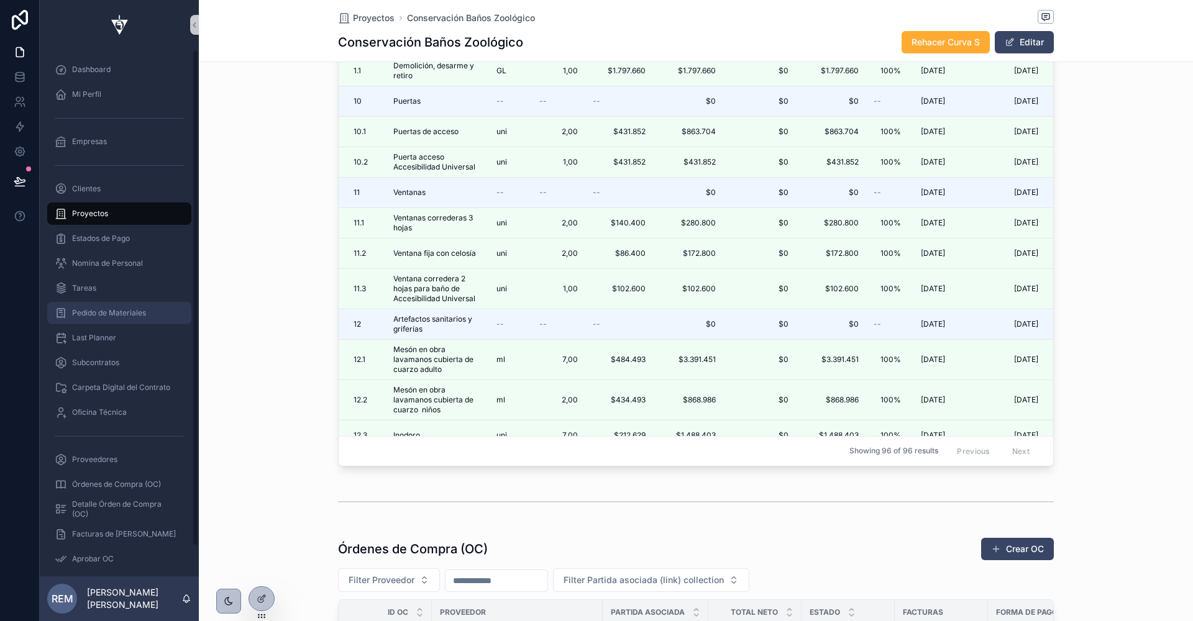
click at [90, 323] on link "Pedido de Materiales" at bounding box center [119, 313] width 144 height 22
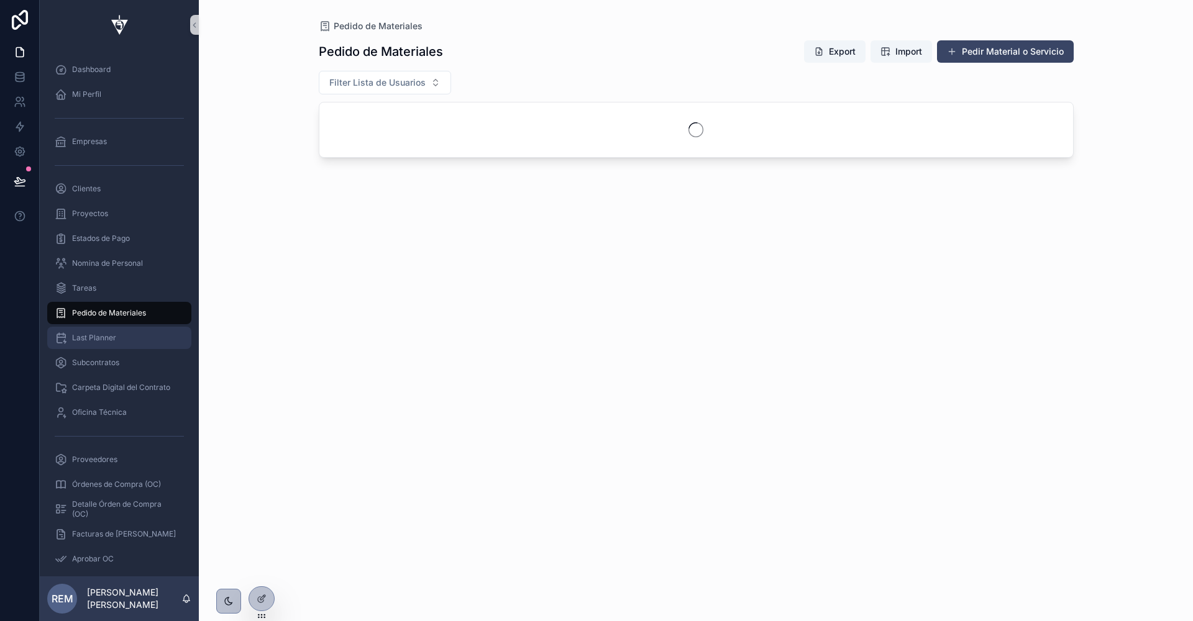
click at [91, 337] on span "Last Planner" at bounding box center [94, 338] width 44 height 10
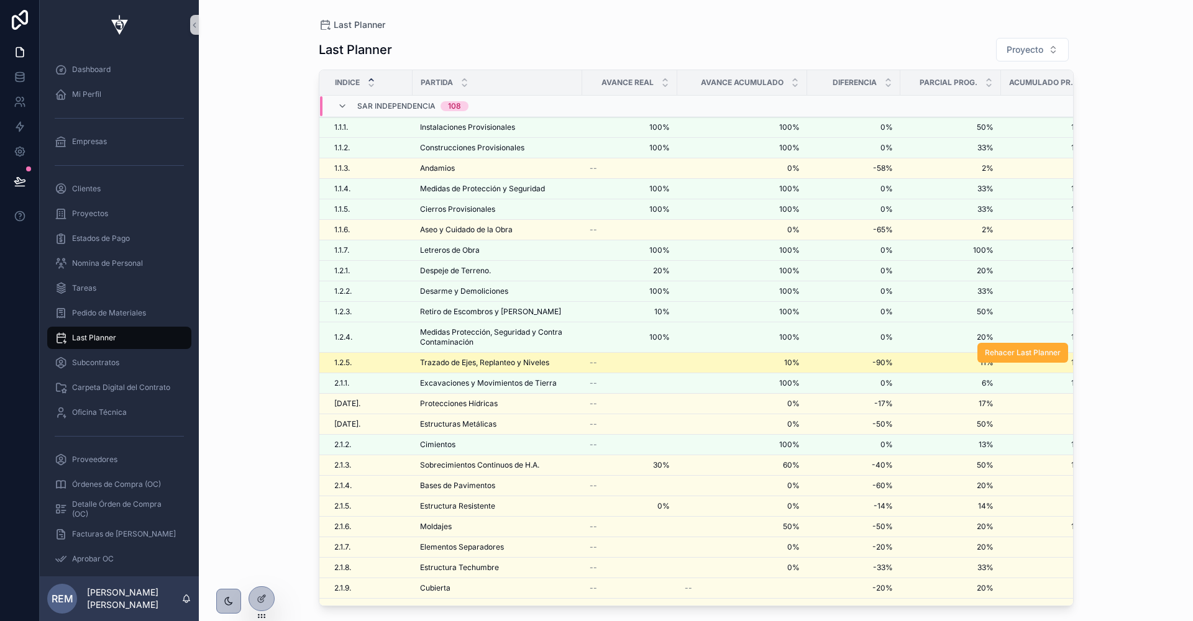
click at [440, 360] on span "Trazado de Ejes, Replanteo y Niveles" at bounding box center [484, 363] width 129 height 10
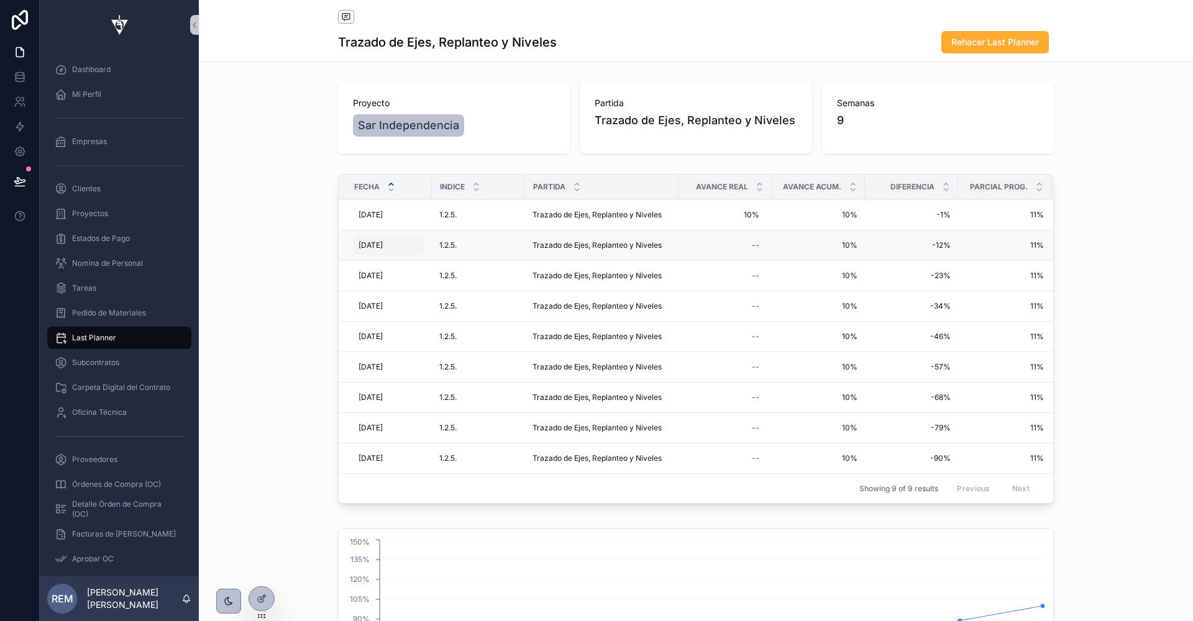
click at [375, 247] on span "22/4/2025" at bounding box center [370, 245] width 24 height 10
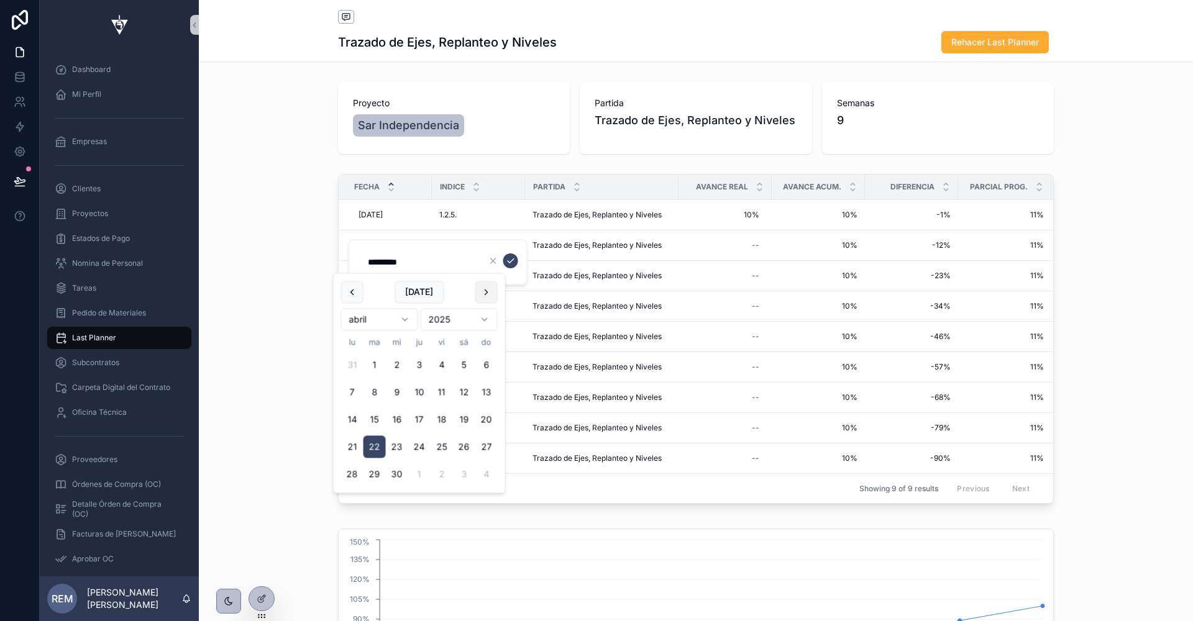
click at [480, 292] on button "scrollable content" at bounding box center [486, 292] width 22 height 22
click at [350, 393] on button "5" at bounding box center [352, 392] width 22 height 22
type input "********"
click at [511, 261] on icon "scrollable content" at bounding box center [511, 261] width 10 height 10
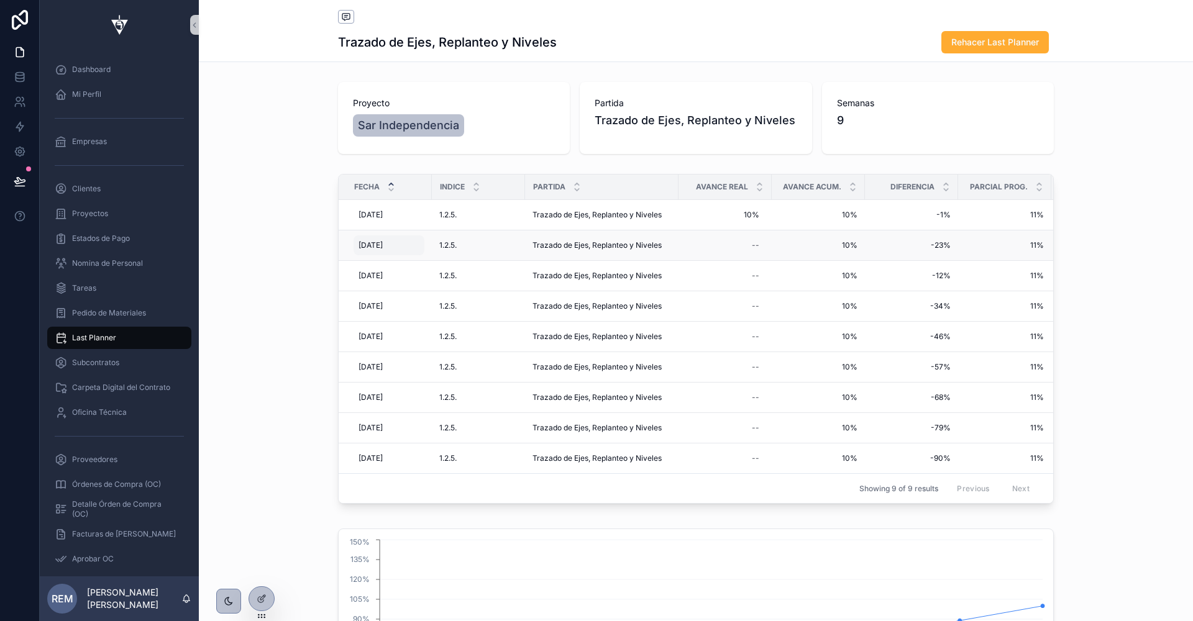
click at [368, 242] on span "[DATE]" at bounding box center [370, 245] width 24 height 10
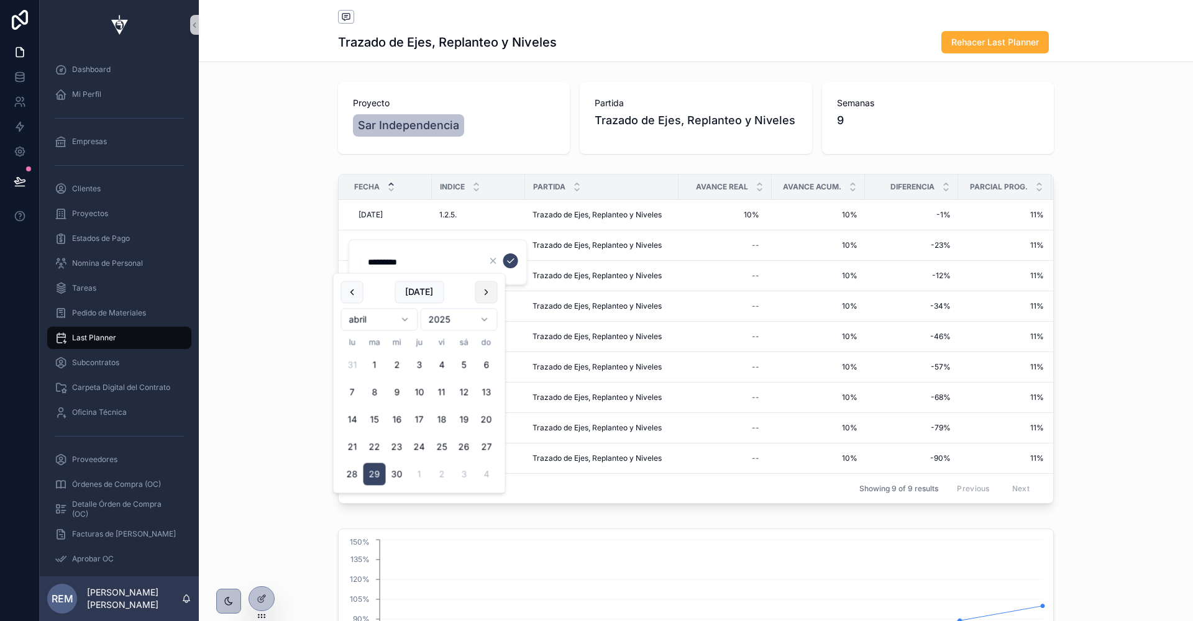
click at [485, 291] on button "scrollable content" at bounding box center [486, 292] width 22 height 22
click at [350, 387] on button "2" at bounding box center [352, 392] width 22 height 22
type input "********"
click at [513, 262] on icon "scrollable content" at bounding box center [511, 261] width 10 height 10
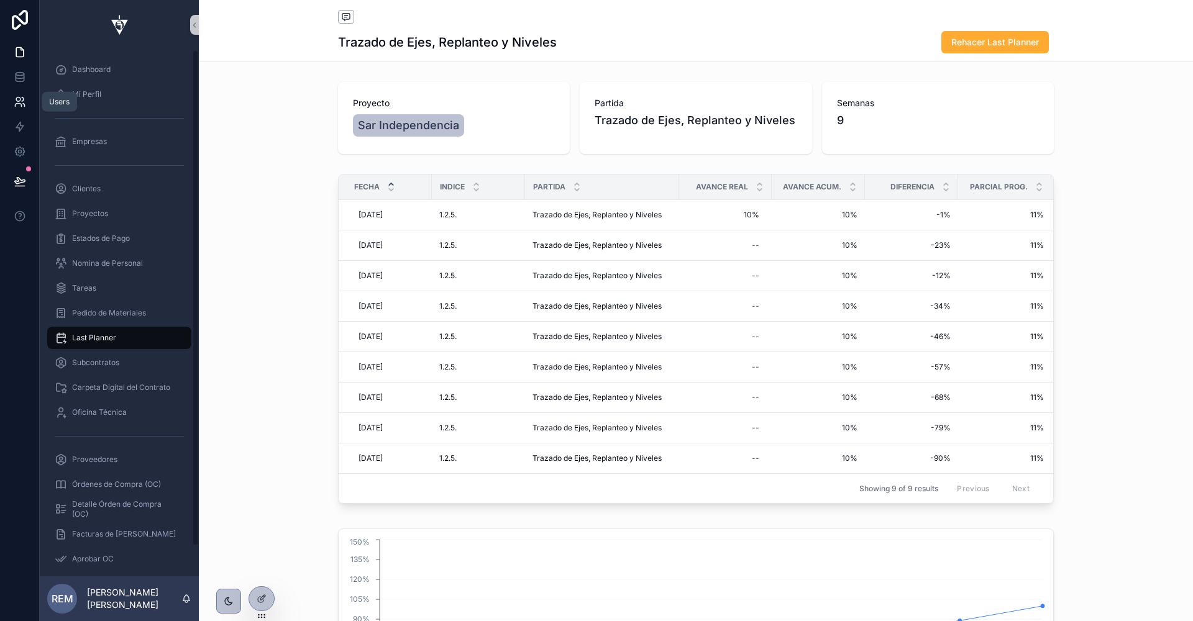
click at [14, 106] on icon at bounding box center [20, 102] width 12 height 12
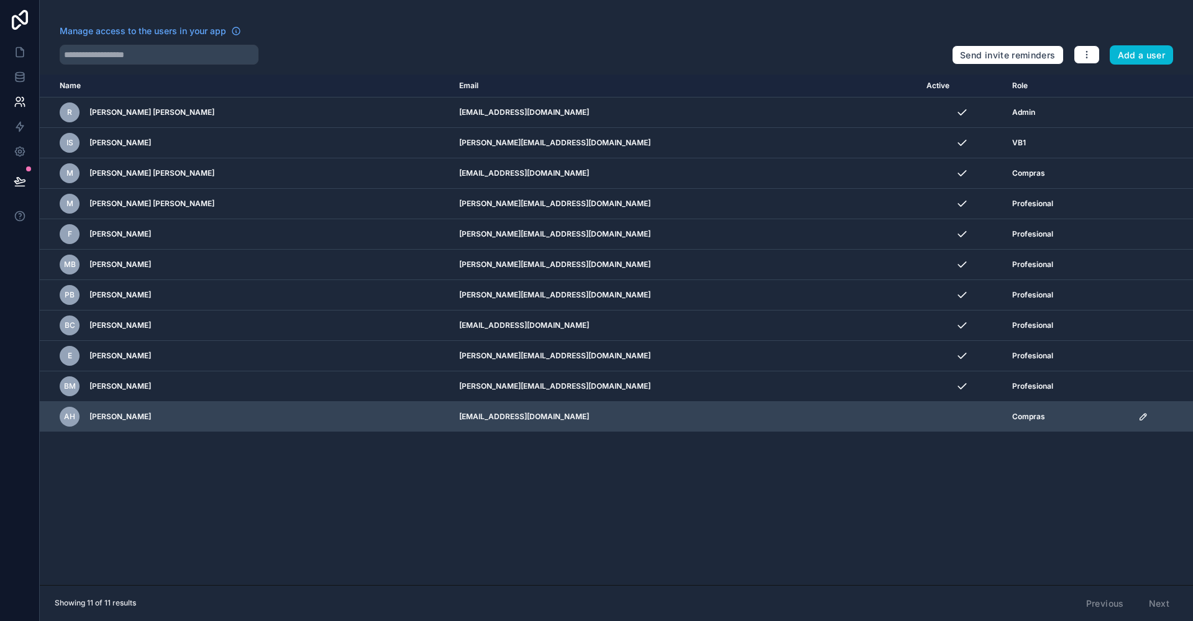
click at [1138, 412] on icon "scrollable content" at bounding box center [1143, 417] width 10 height 10
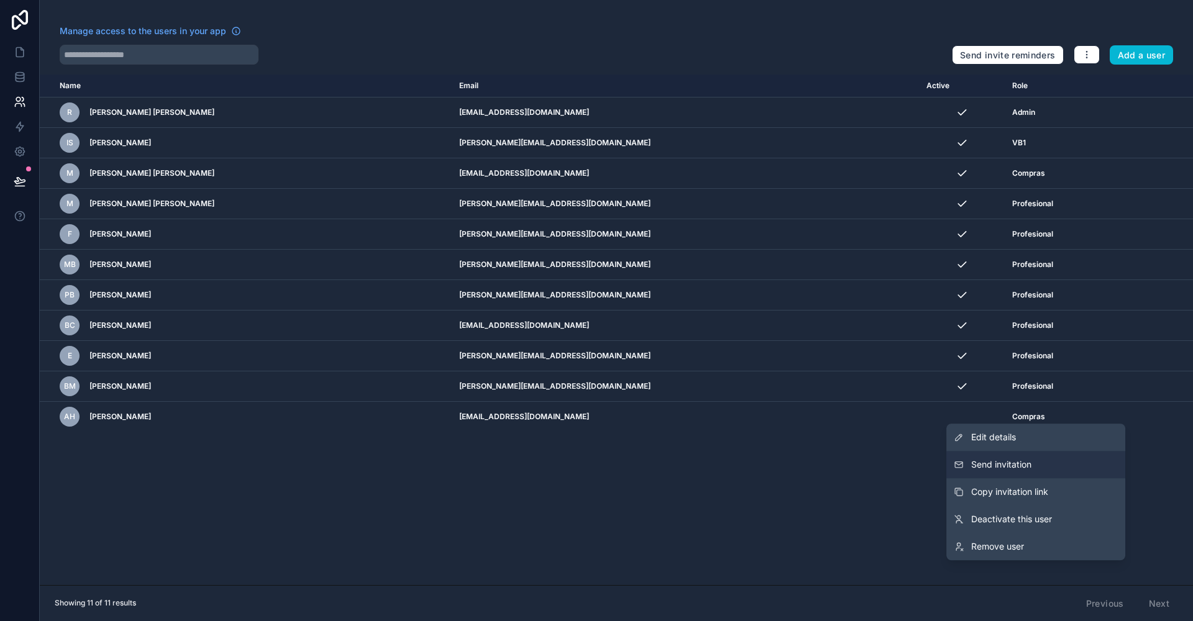
click at [1022, 468] on span "Send invitation" at bounding box center [1001, 465] width 60 height 12
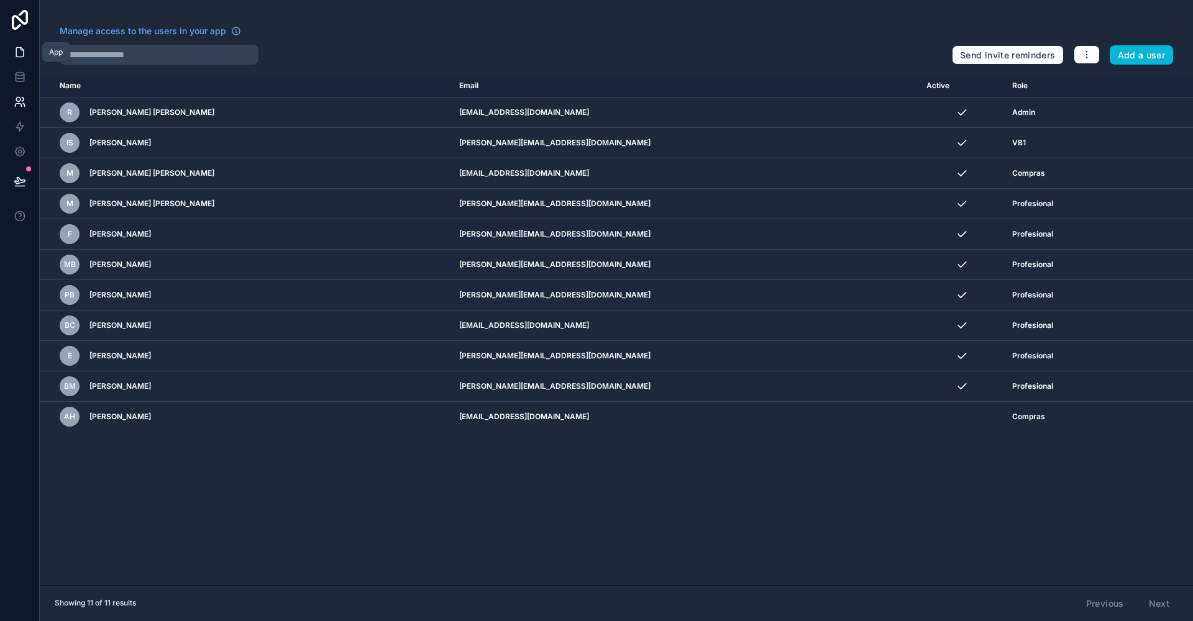
click at [17, 53] on icon at bounding box center [20, 52] width 12 height 12
